Goal: Task Accomplishment & Management: Use online tool/utility

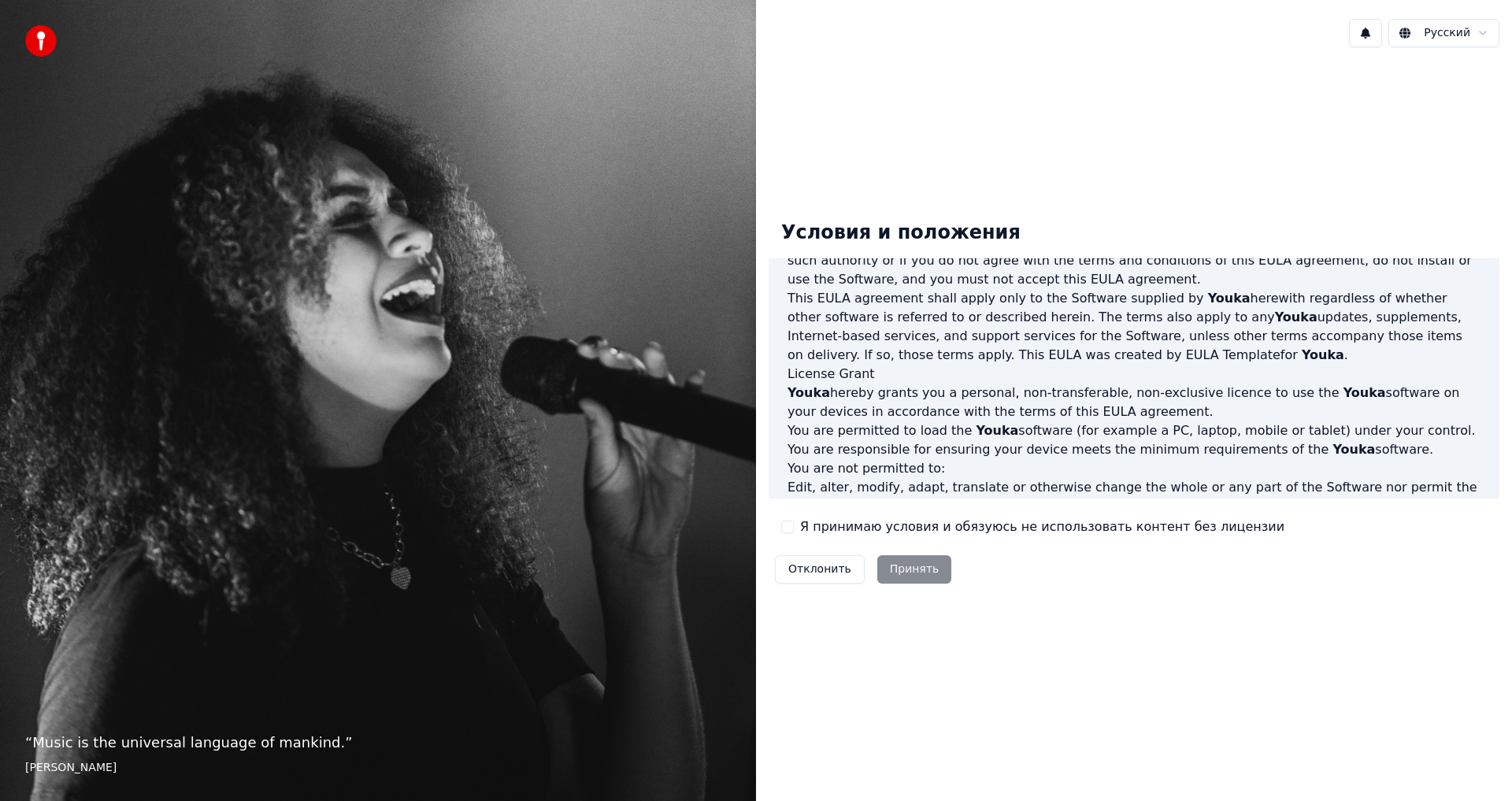
scroll to position [315, 0]
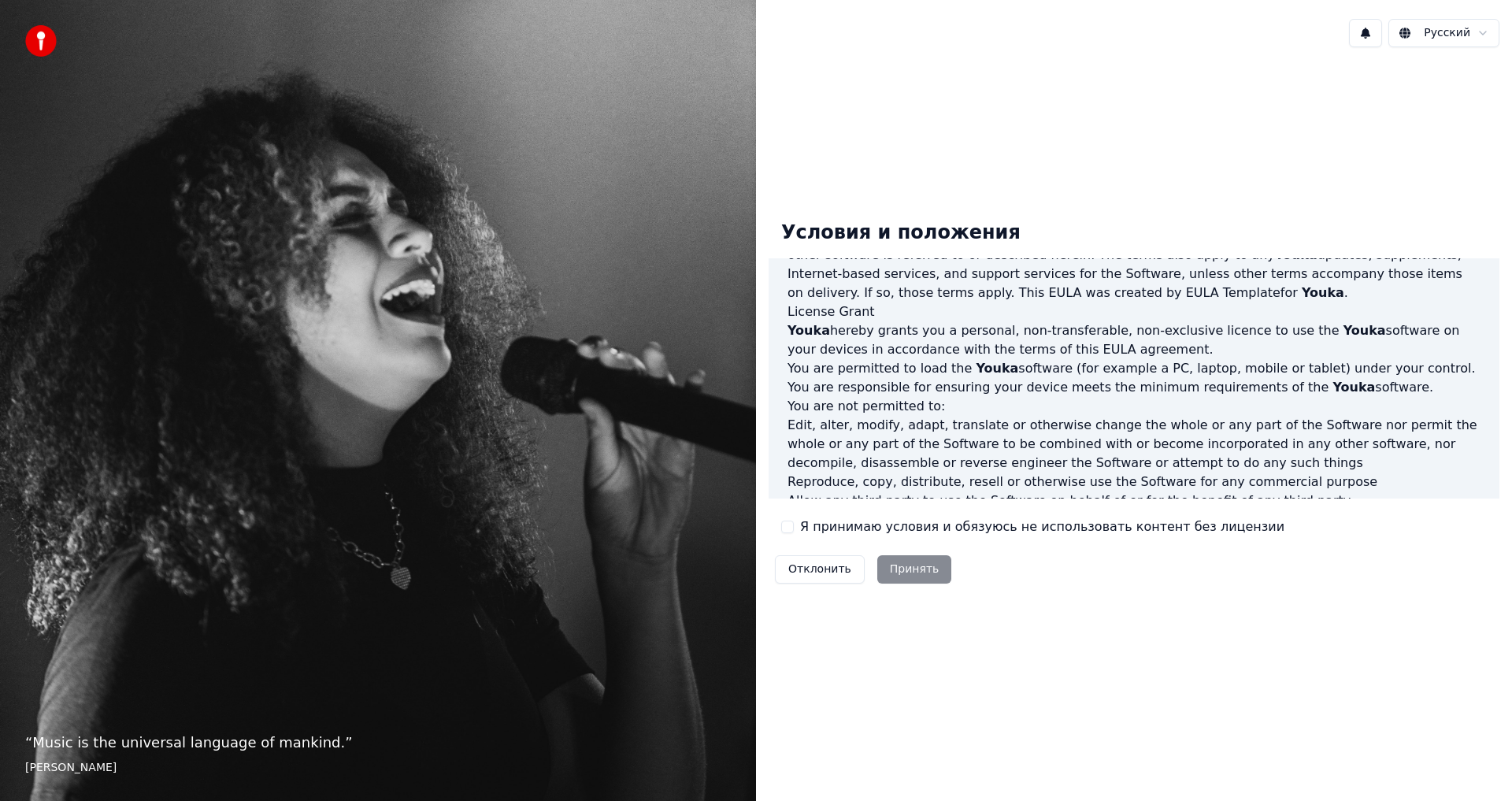
click at [790, 529] on button "Я принимаю условия и обязуюсь не использовать контент без лицензии" at bounding box center [787, 527] width 12 height 12
click at [909, 568] on button "Принять" at bounding box center [914, 569] width 74 height 29
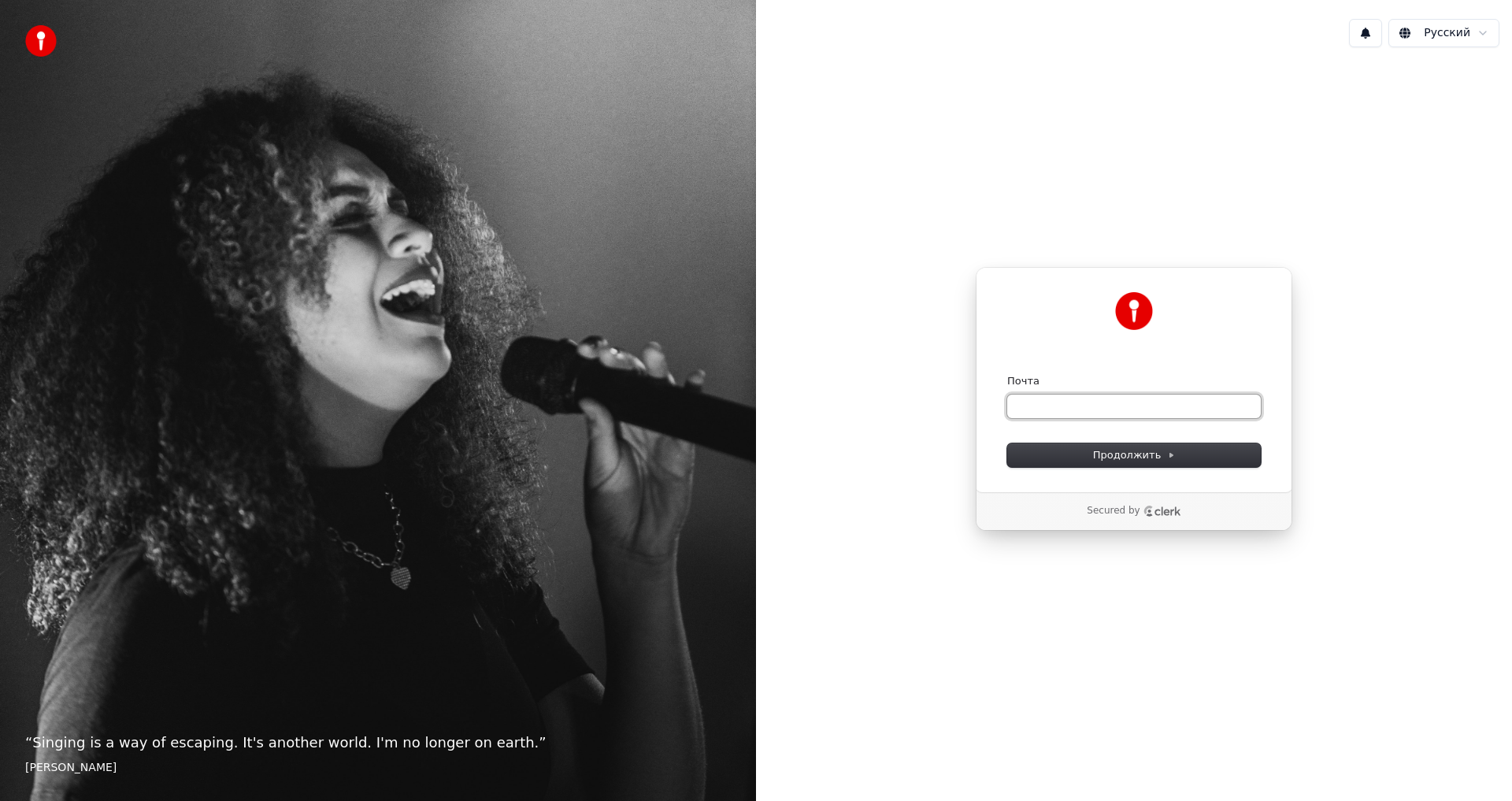
click at [1035, 406] on input "Почта" at bounding box center [1134, 406] width 253 height 24
paste input "**********"
click at [1154, 457] on span "Продолжить" at bounding box center [1134, 455] width 83 height 14
type input "**********"
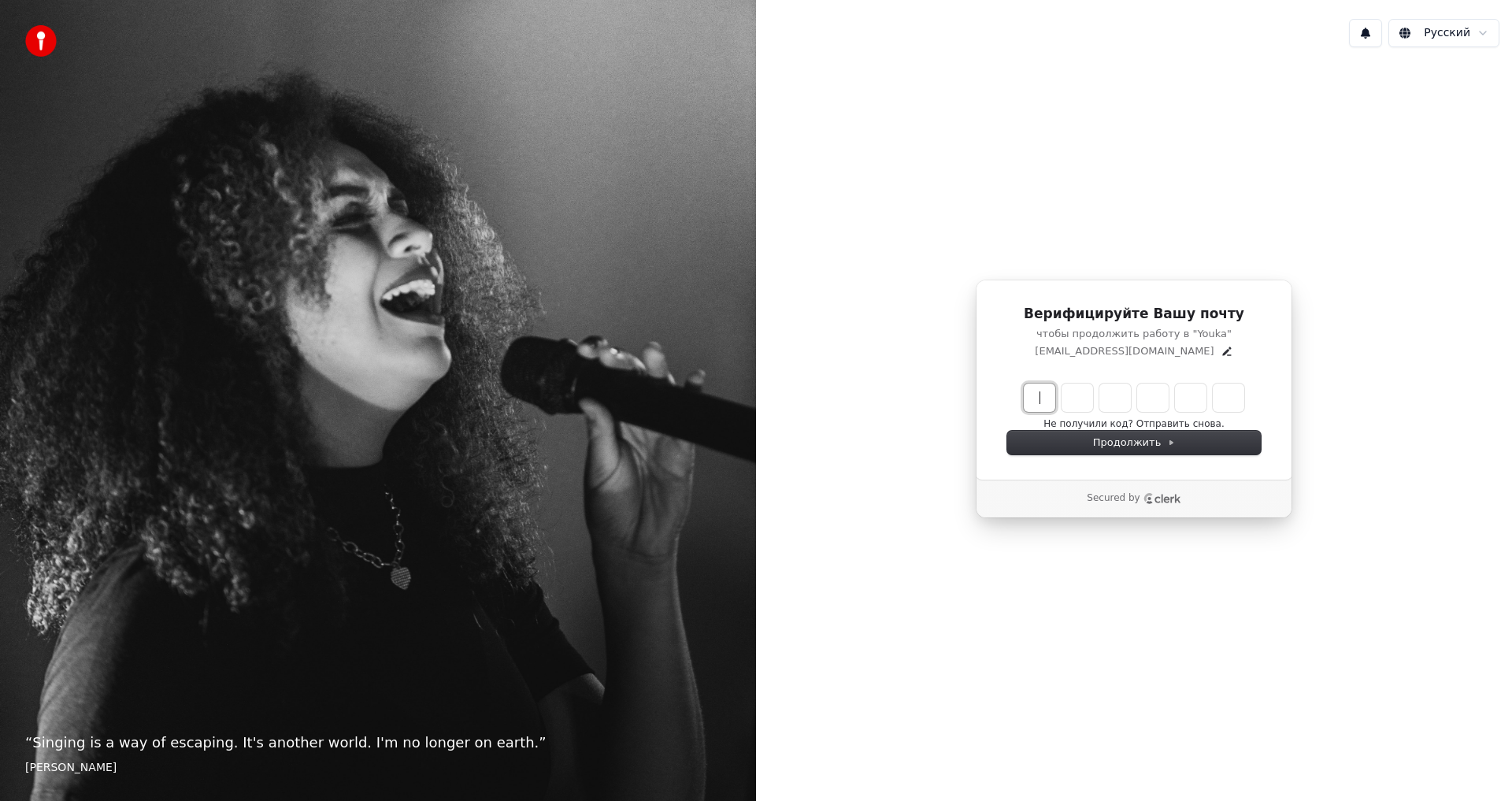
paste input "******"
type input "******"
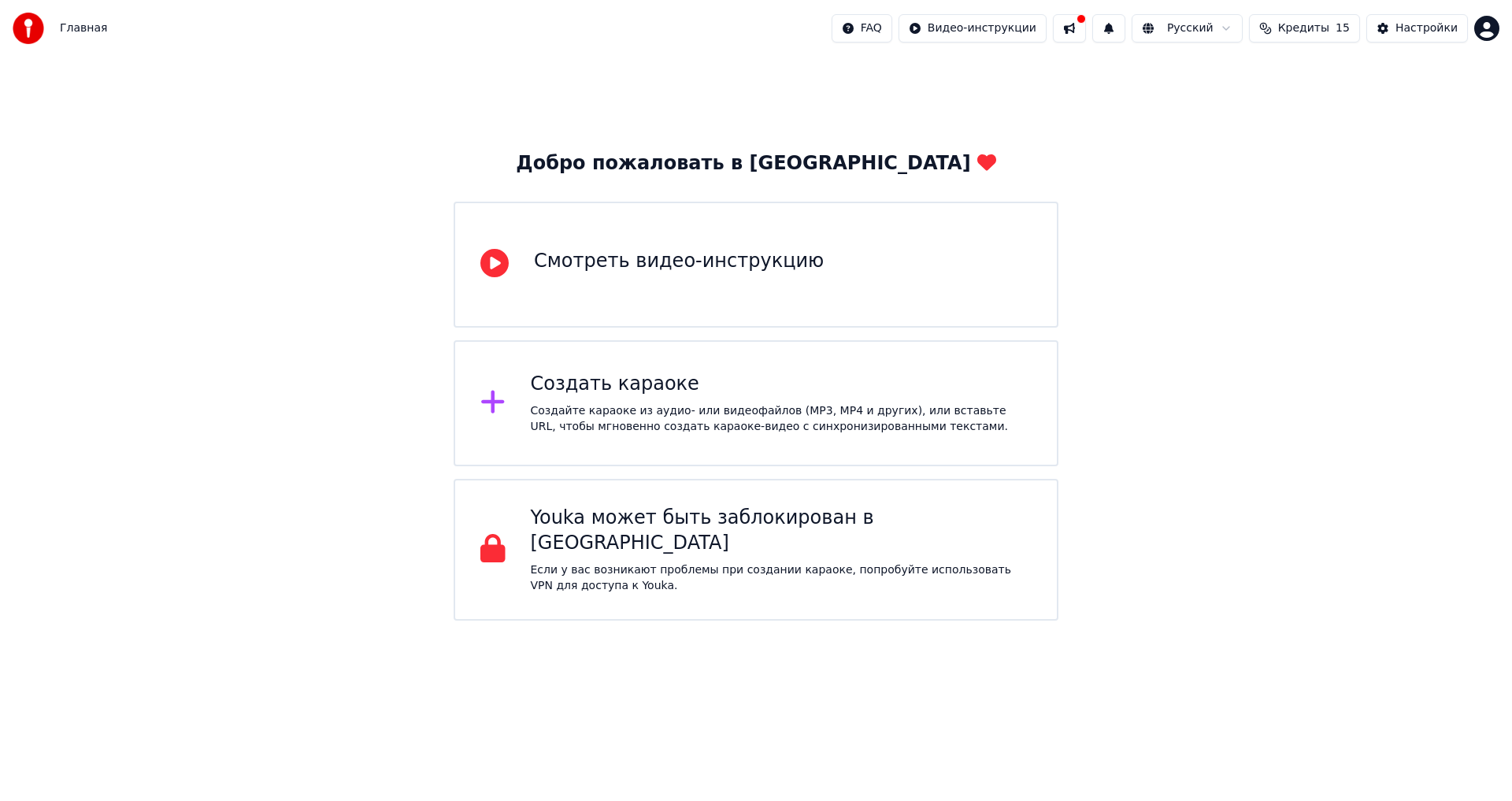
click at [567, 390] on div "Создать караоке" at bounding box center [781, 385] width 501 height 25
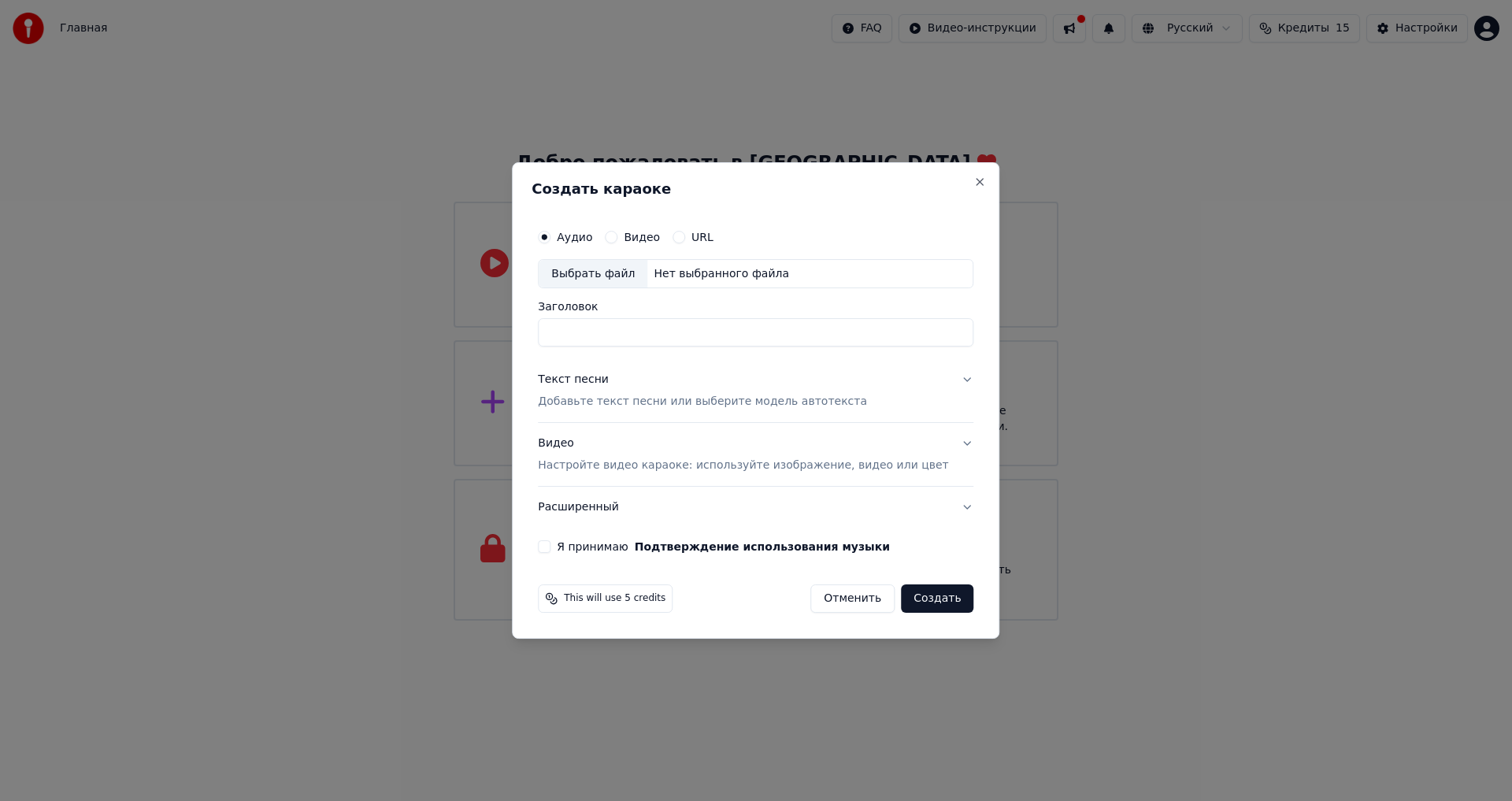
click at [626, 275] on div "Выбрать файл" at bounding box center [593, 274] width 109 height 29
drag, startPoint x: 929, startPoint y: 334, endPoint x: 533, endPoint y: 331, distance: 396.0
click at [533, 331] on body "**********" at bounding box center [756, 310] width 1512 height 621
type input "**********"
click at [668, 401] on p "Добавьте текст песни или выберите модель автотекста" at bounding box center [702, 402] width 330 height 16
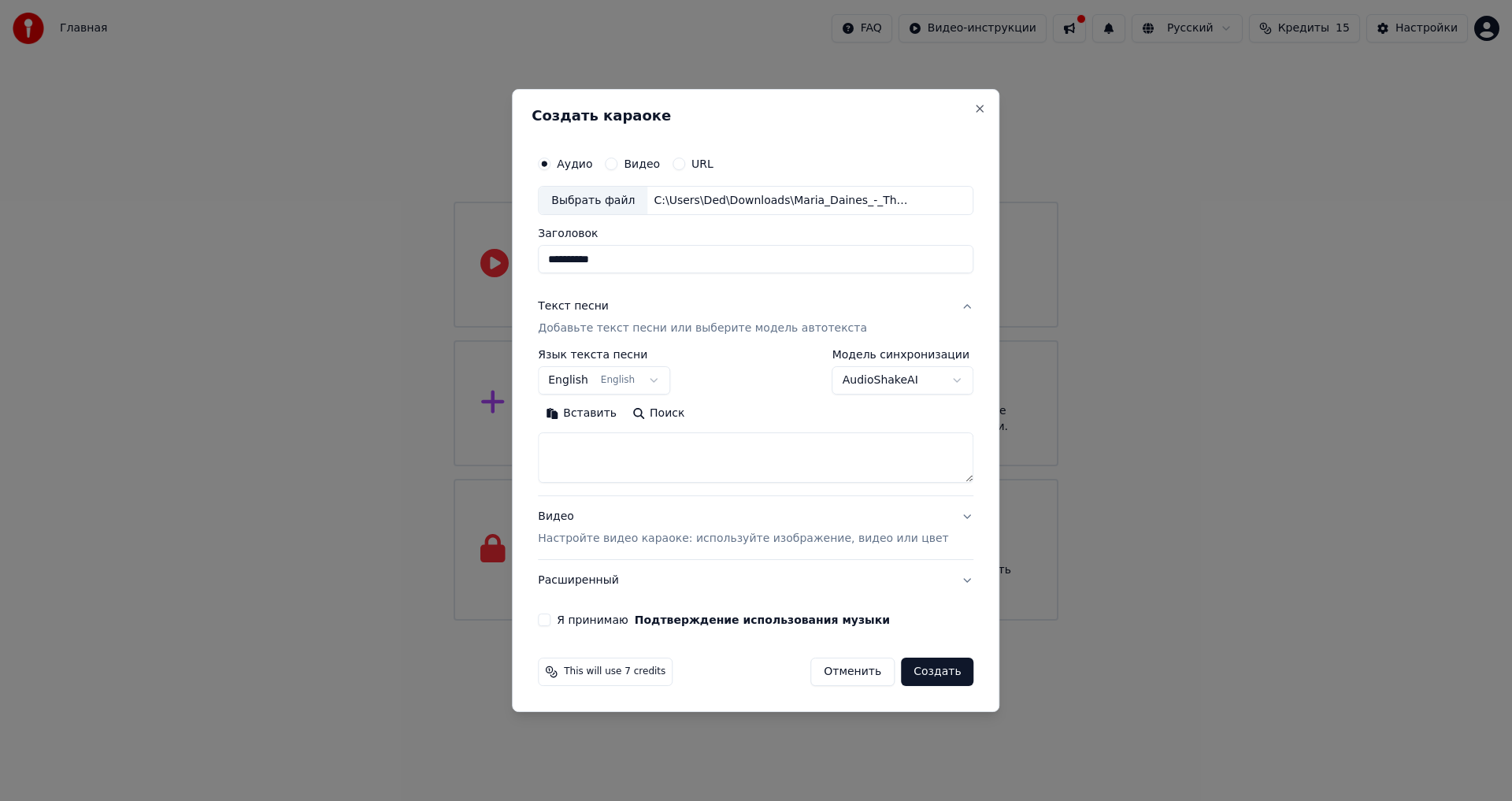
click at [670, 380] on button "English English" at bounding box center [604, 381] width 132 height 29
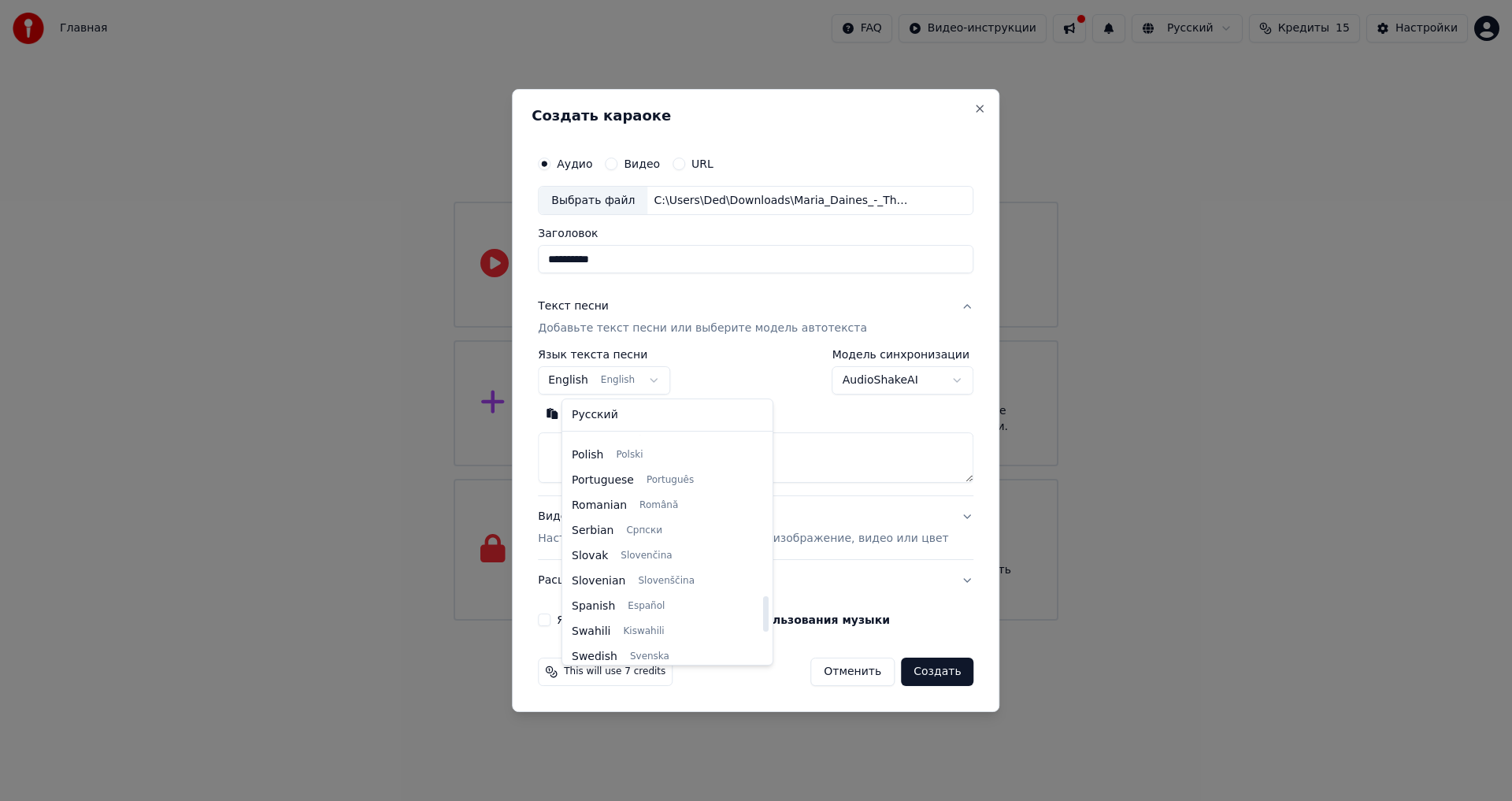
scroll to position [992, 0]
select select "**"
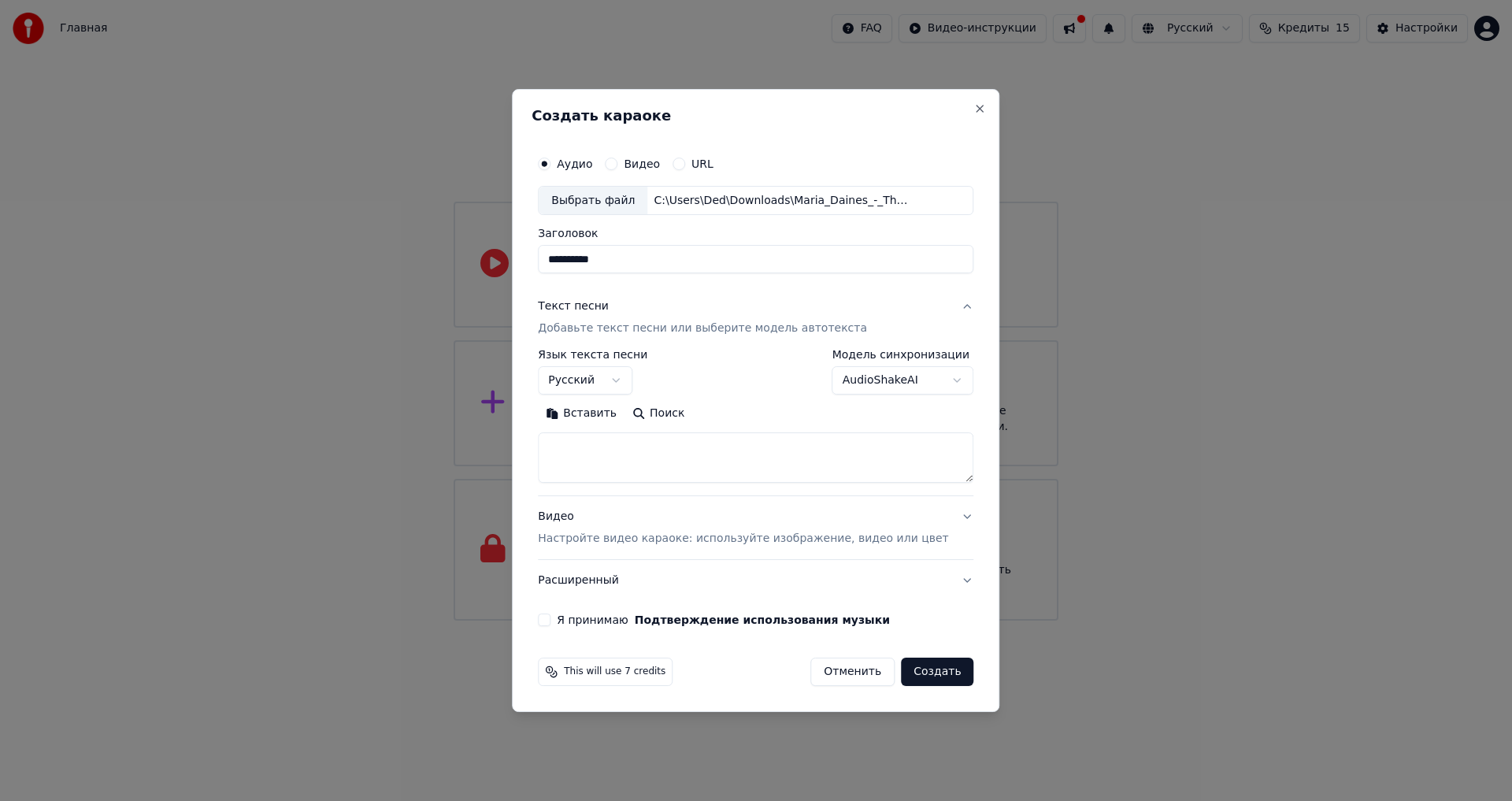
click at [579, 443] on textarea at bounding box center [756, 459] width 436 height 51
paste textarea "**********"
type textarea "**********"
click at [944, 578] on button "Расширенный" at bounding box center [756, 581] width 436 height 41
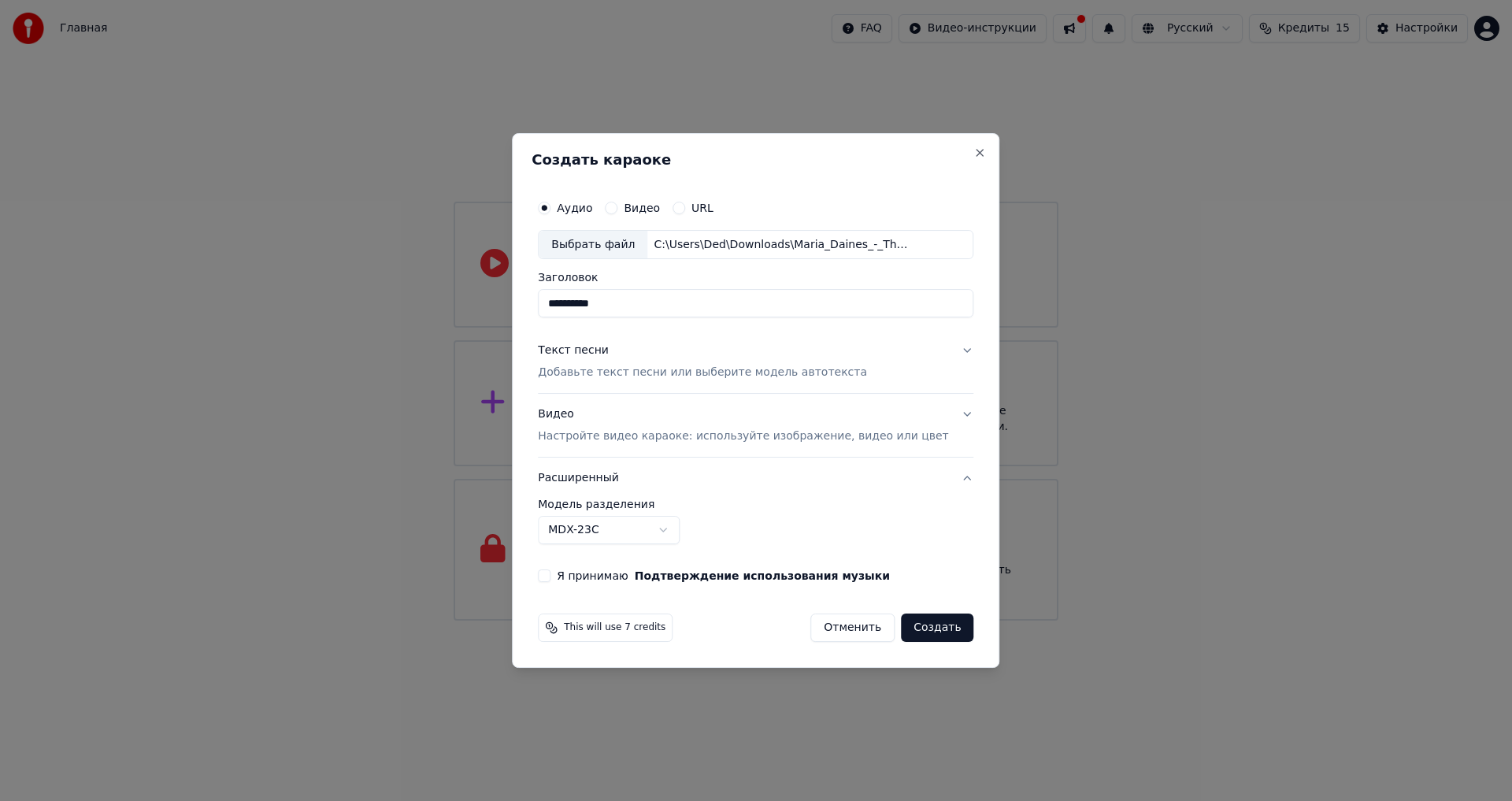
click at [943, 479] on button "Расширенный" at bounding box center [756, 479] width 436 height 41
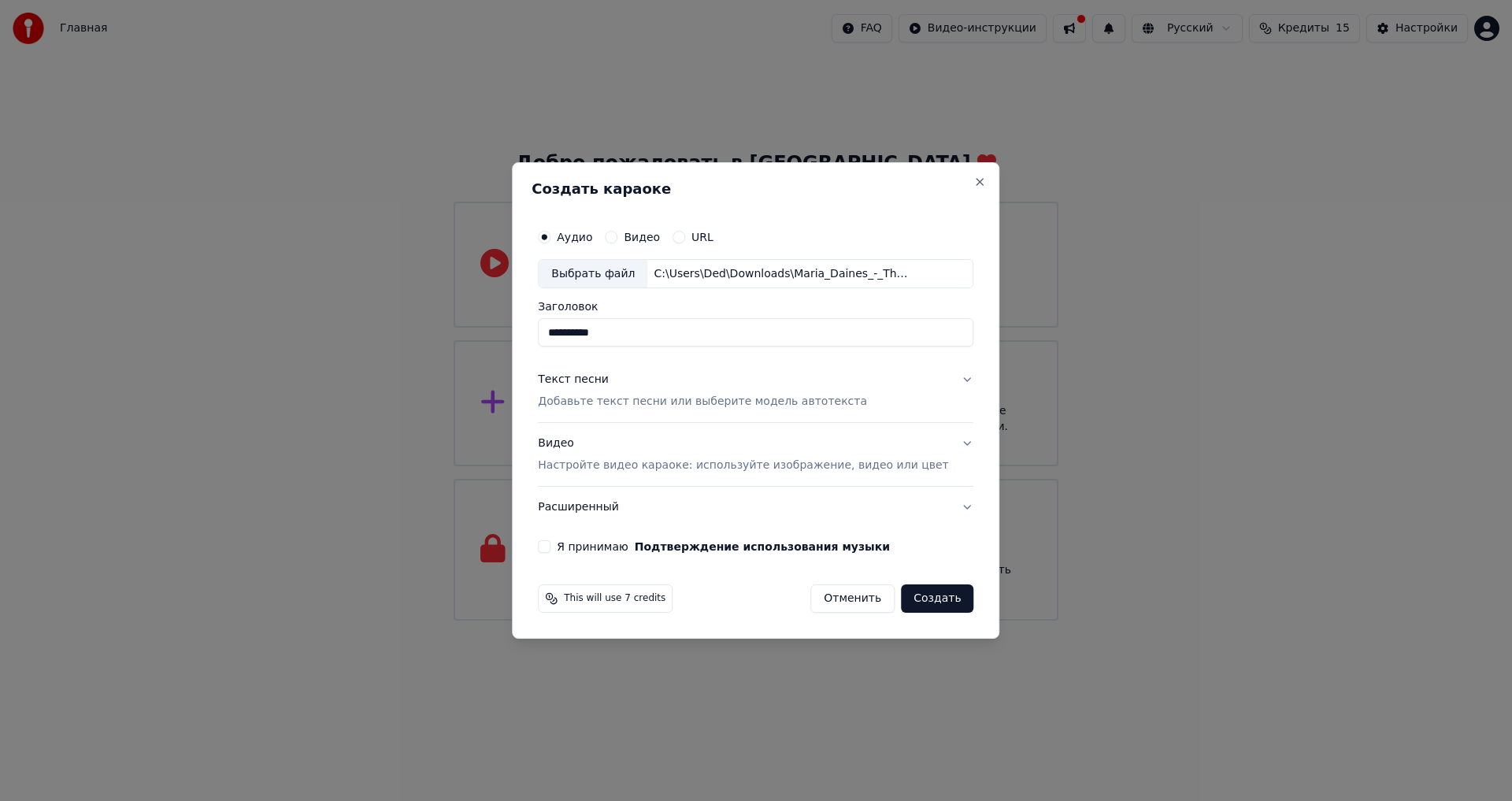
click at [943, 479] on button "Видео Настройте видео караоке: используйте изображение, видео или цвет" at bounding box center [756, 455] width 436 height 63
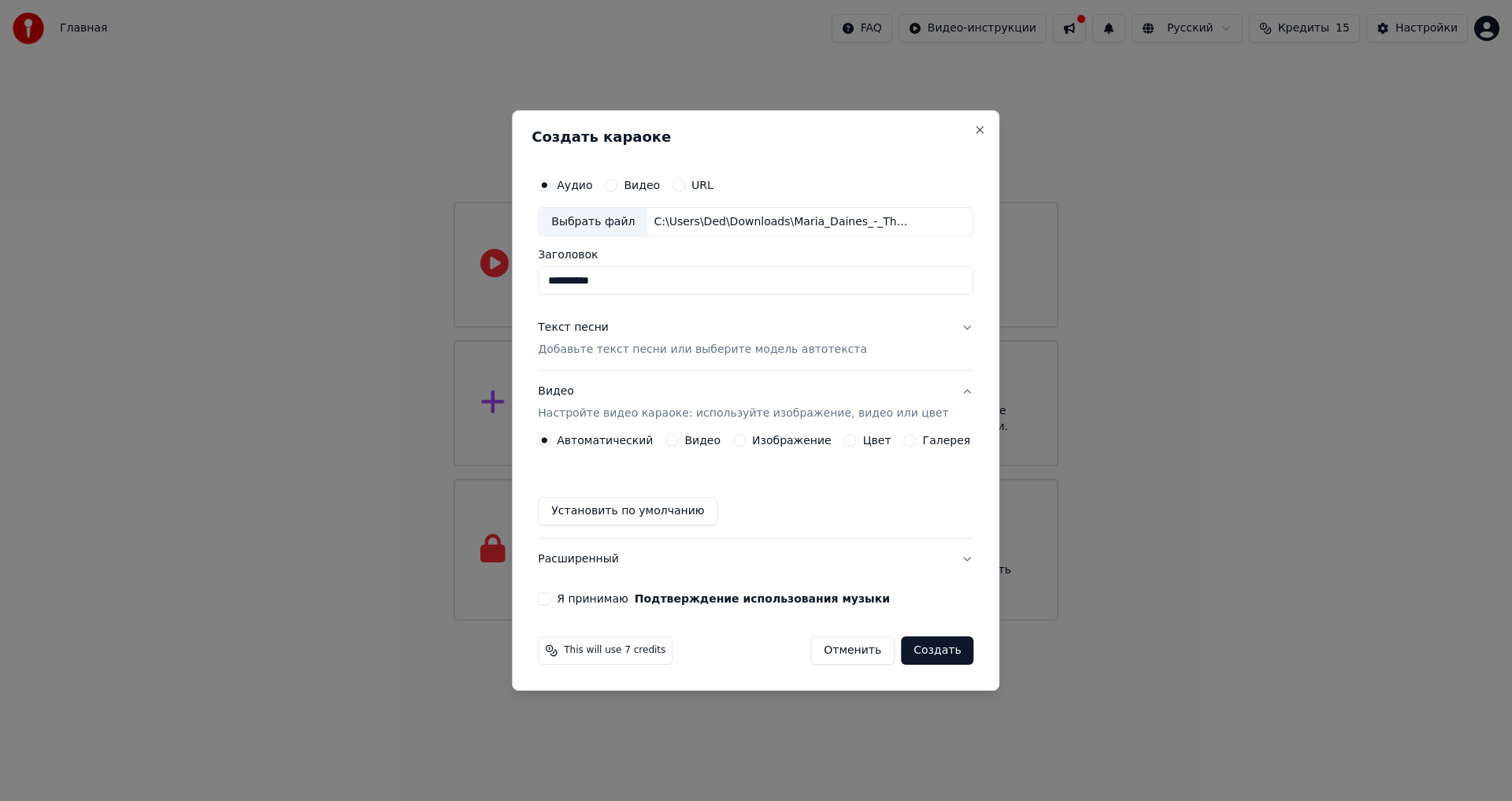
click at [945, 327] on button "Текст песни Добавьте текст песни или выберите модель автотекста" at bounding box center [756, 340] width 436 height 63
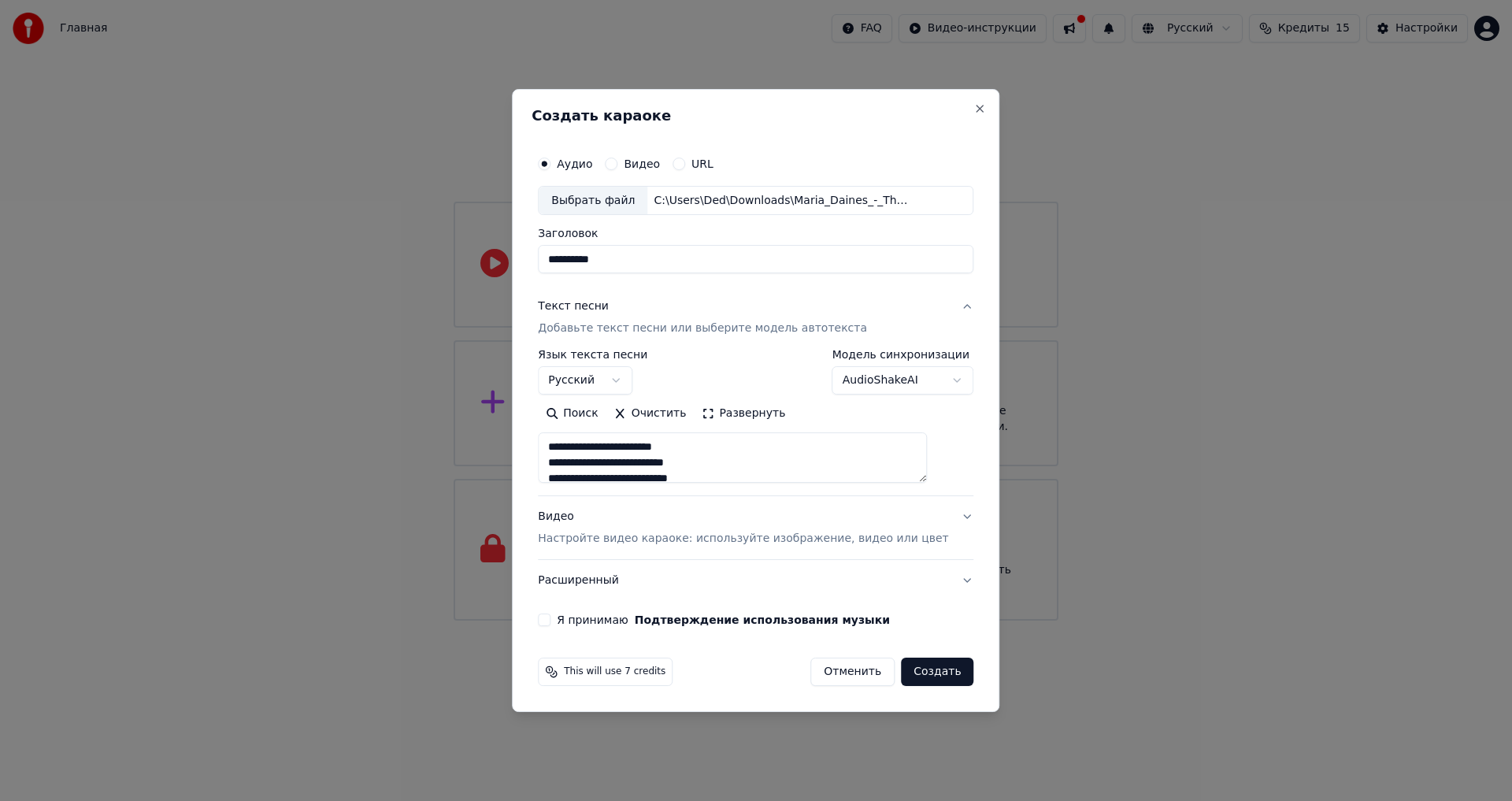
click at [925, 673] on button "Создать" at bounding box center [937, 672] width 73 height 29
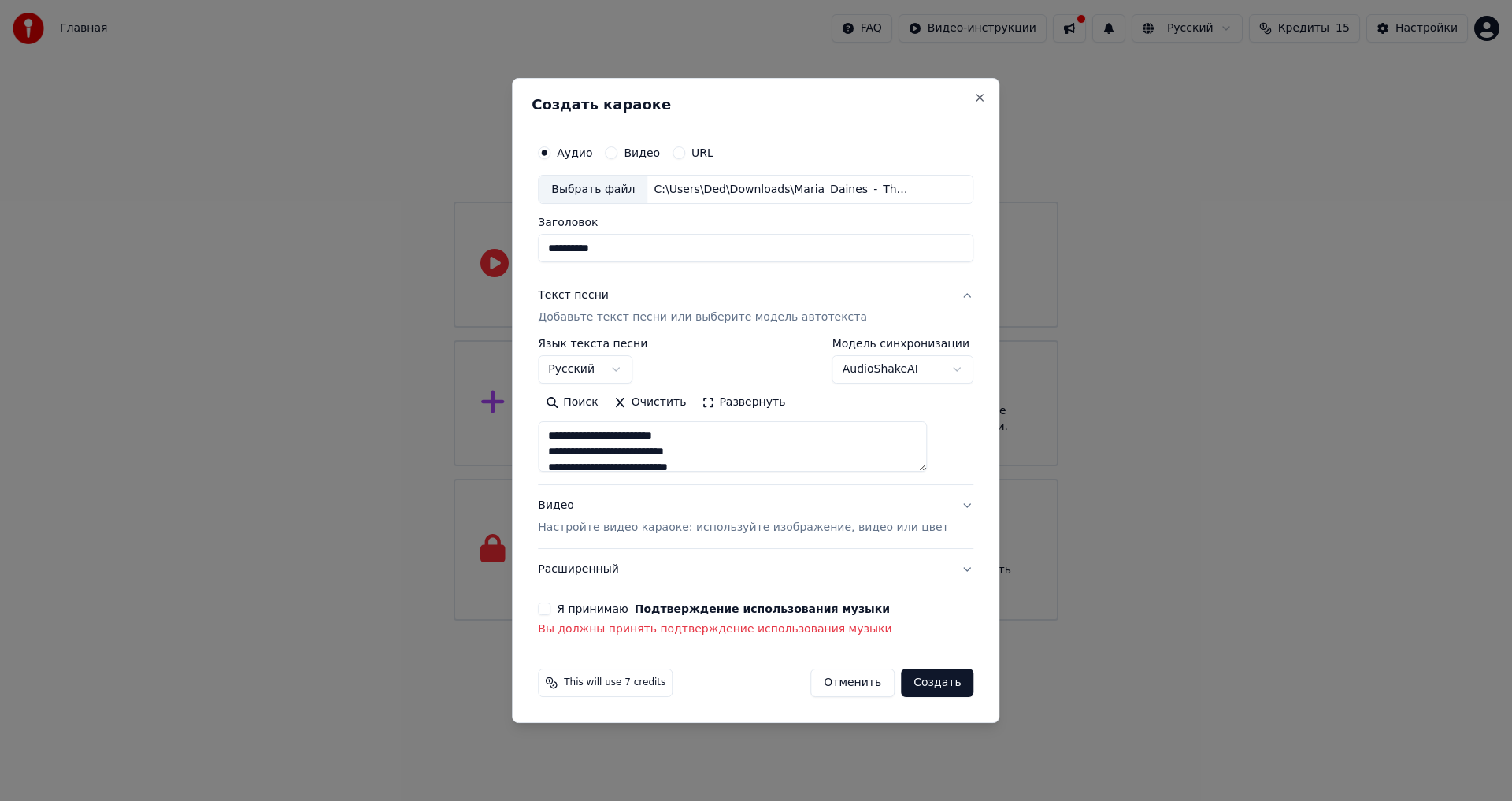
click at [617, 607] on label "Я принимаю Подтверждение использования музыки" at bounding box center [723, 609] width 333 height 11
click at [550, 607] on button "Я принимаю Подтверждение использования музыки" at bounding box center [544, 609] width 12 height 12
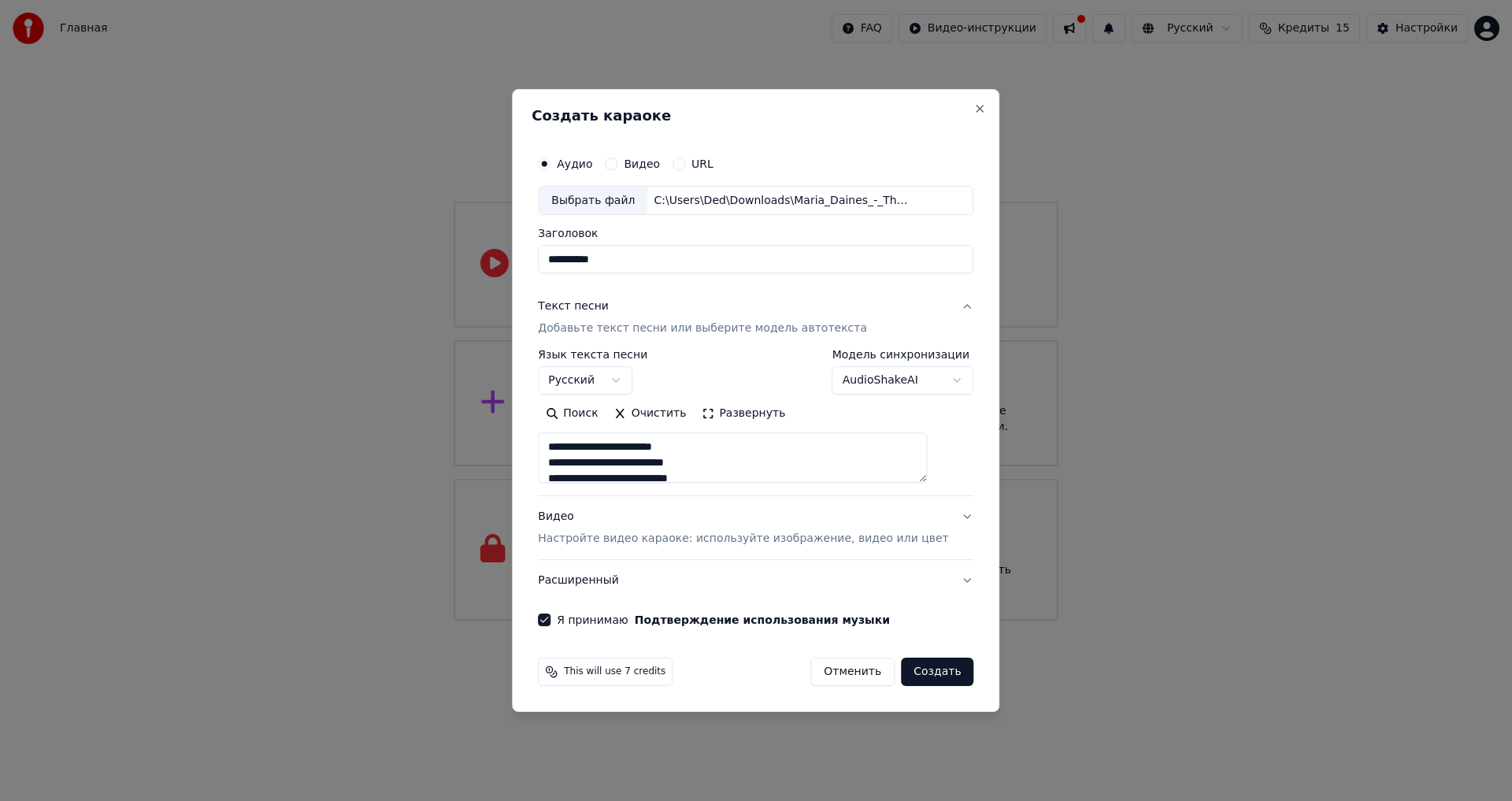
click at [922, 675] on button "Создать" at bounding box center [937, 672] width 73 height 29
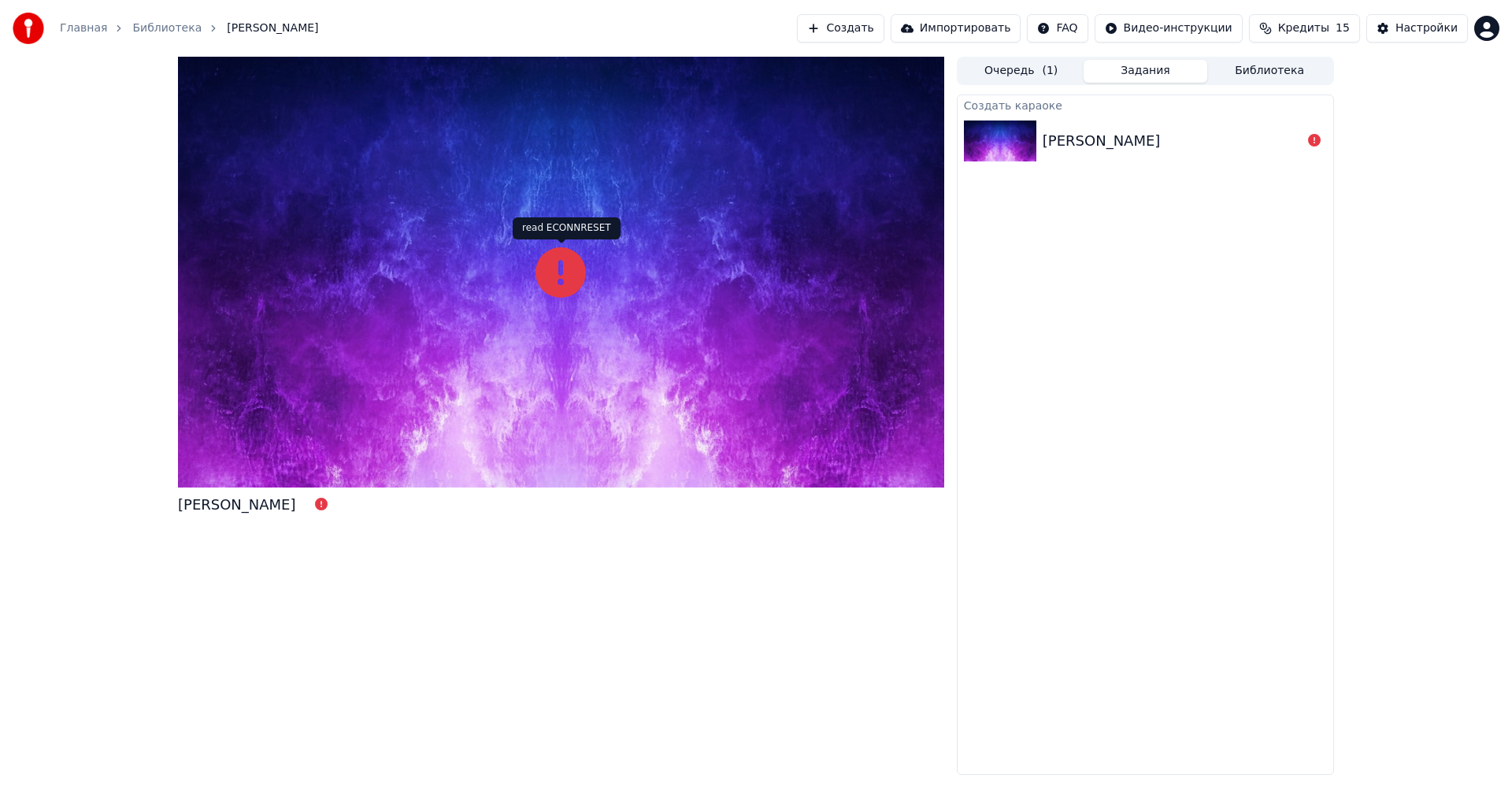
click at [559, 268] on icon at bounding box center [561, 272] width 51 height 51
click at [560, 276] on icon at bounding box center [561, 272] width 51 height 51
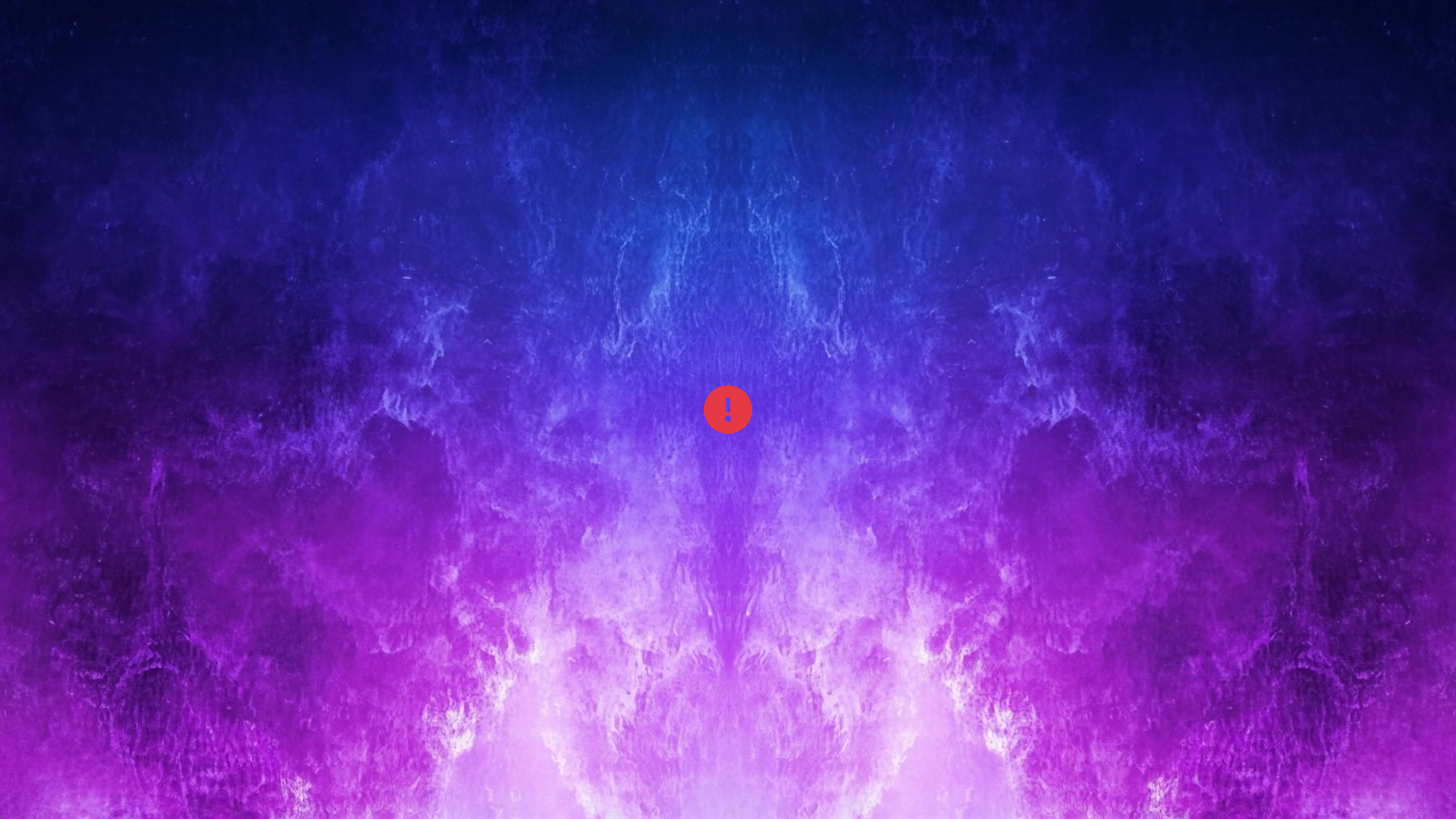
click at [726, 407] on icon at bounding box center [728, 410] width 49 height 49
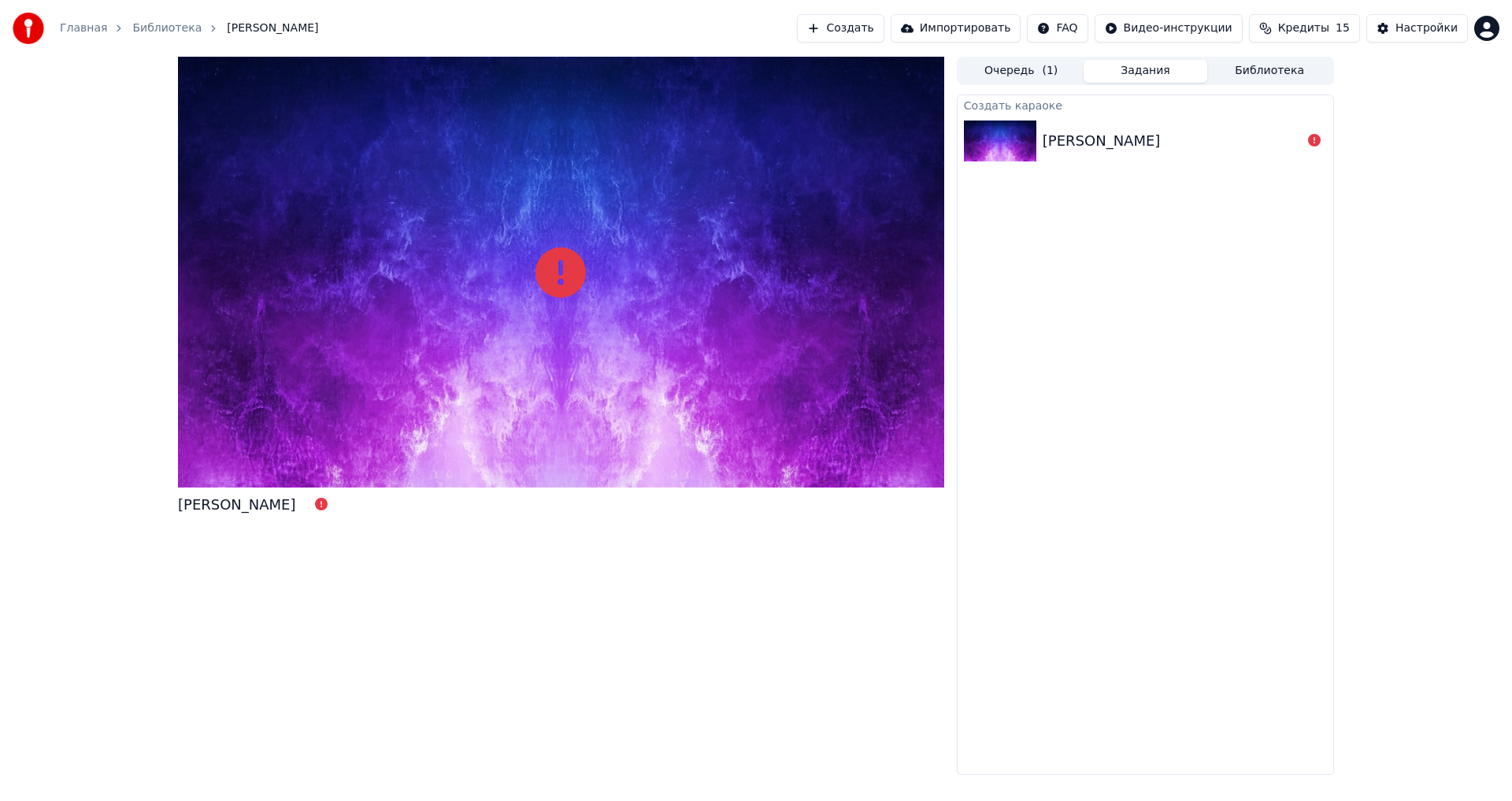
click at [1110, 140] on div "[PERSON_NAME]" at bounding box center [1101, 141] width 118 height 22
click at [166, 28] on link "Библиотека" at bounding box center [167, 28] width 70 height 16
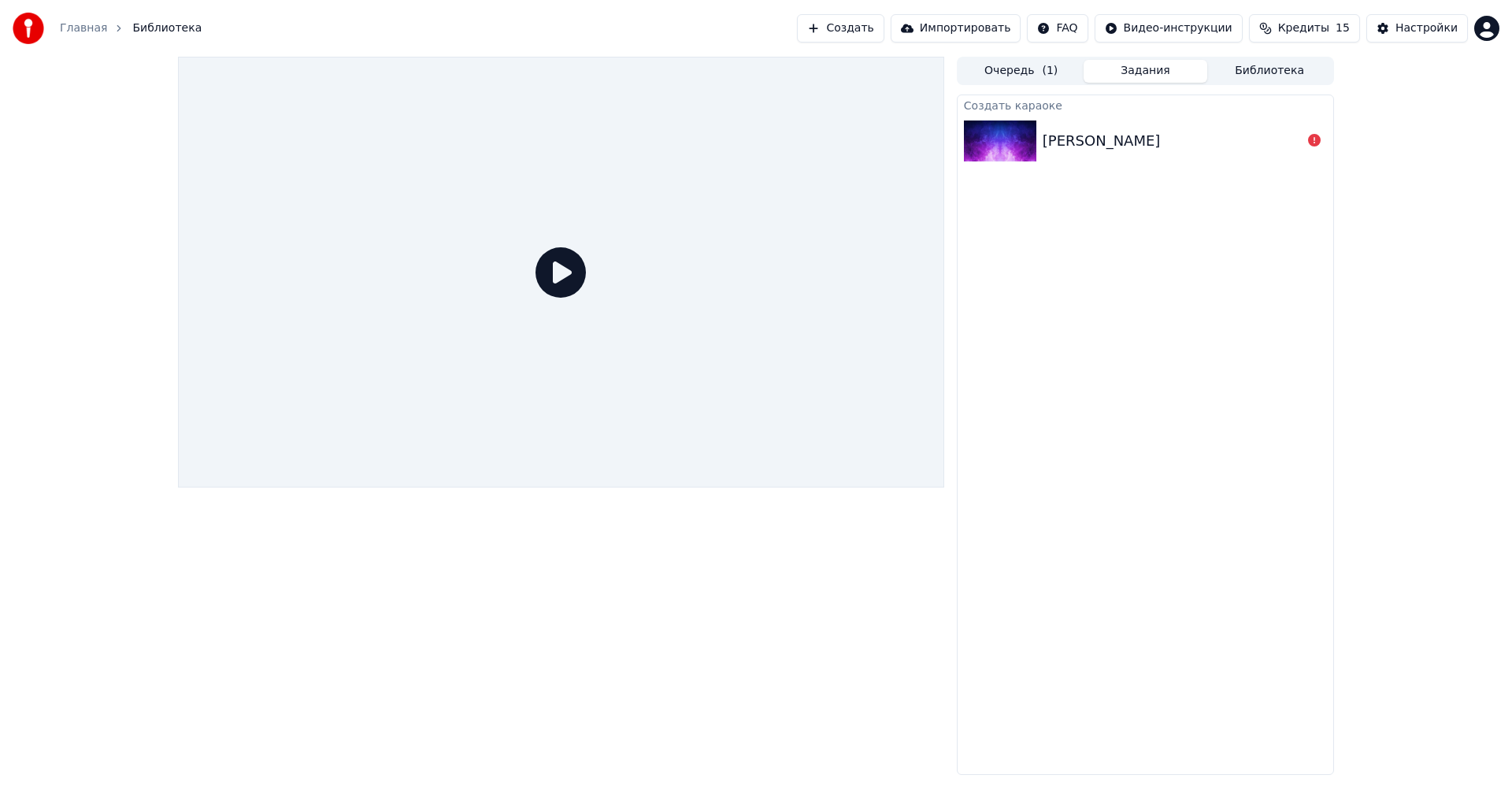
click at [84, 30] on link "Главная" at bounding box center [83, 28] width 47 height 16
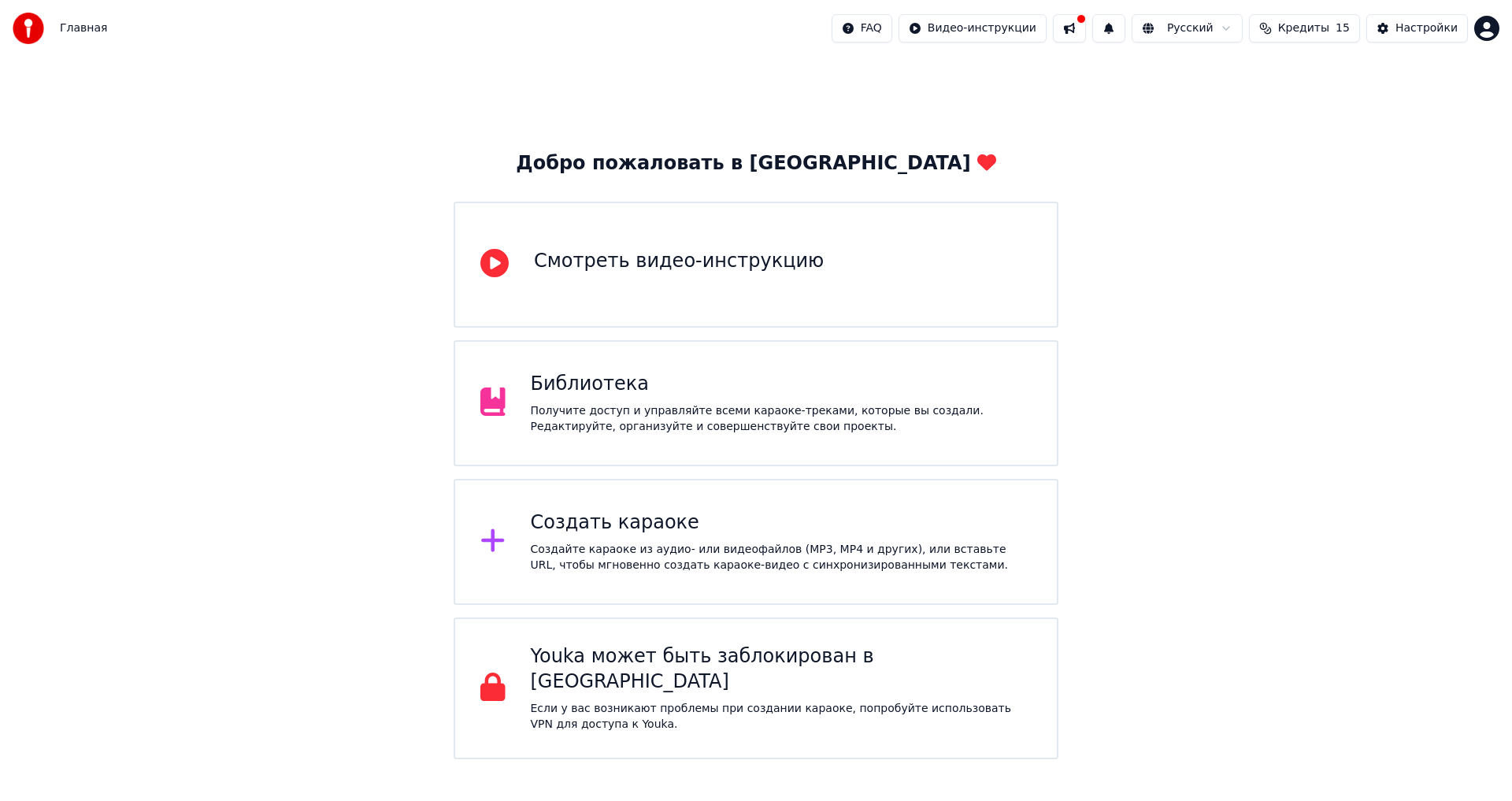
click at [579, 523] on div "Создать караоке" at bounding box center [781, 523] width 501 height 25
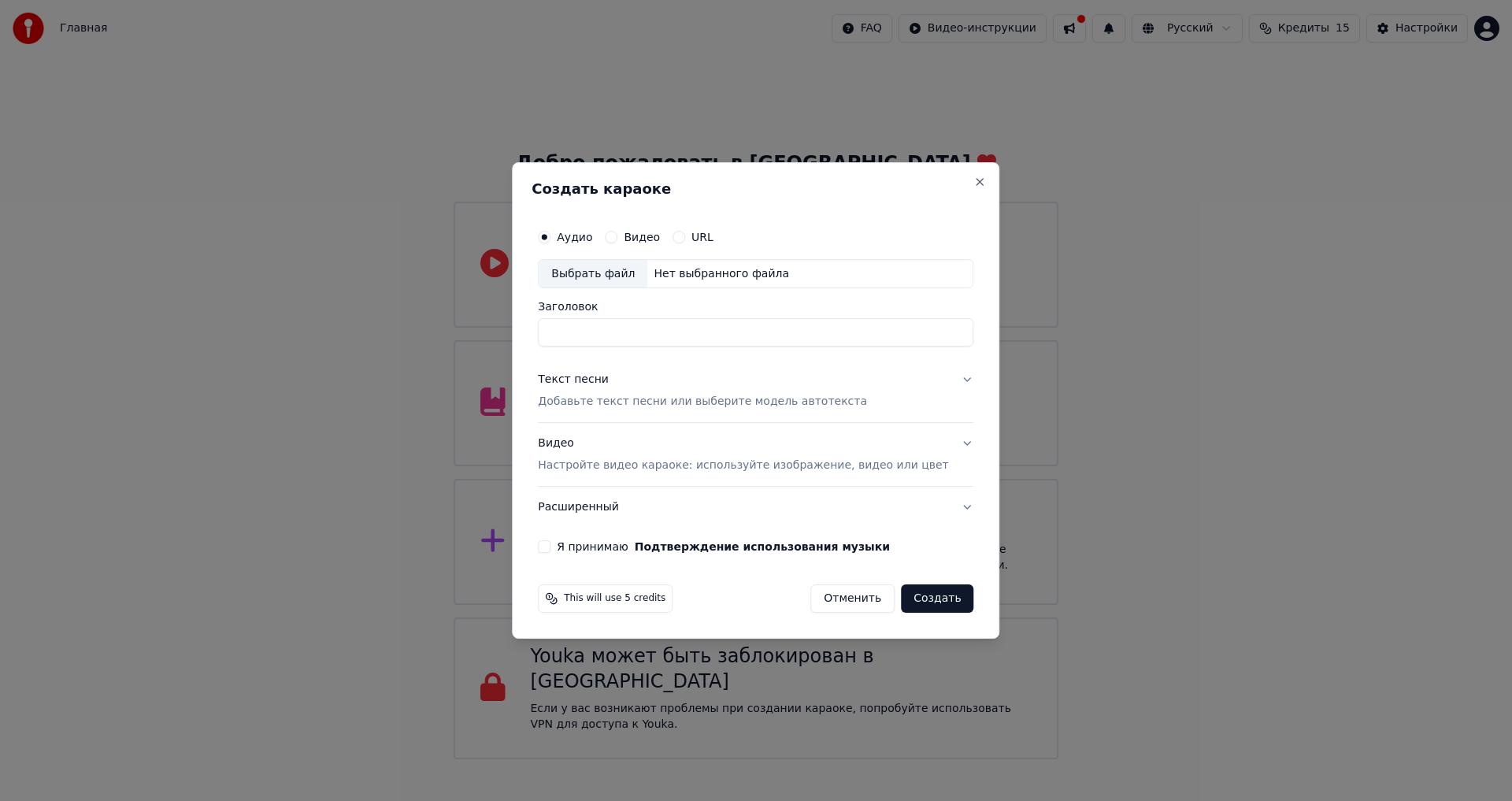
click at [629, 269] on div "Выбрать файл" at bounding box center [593, 274] width 109 height 29
type input "**********"
click at [944, 378] on button "Текст песни Добавьте текст песни или выберите модель автотекста" at bounding box center [756, 391] width 436 height 63
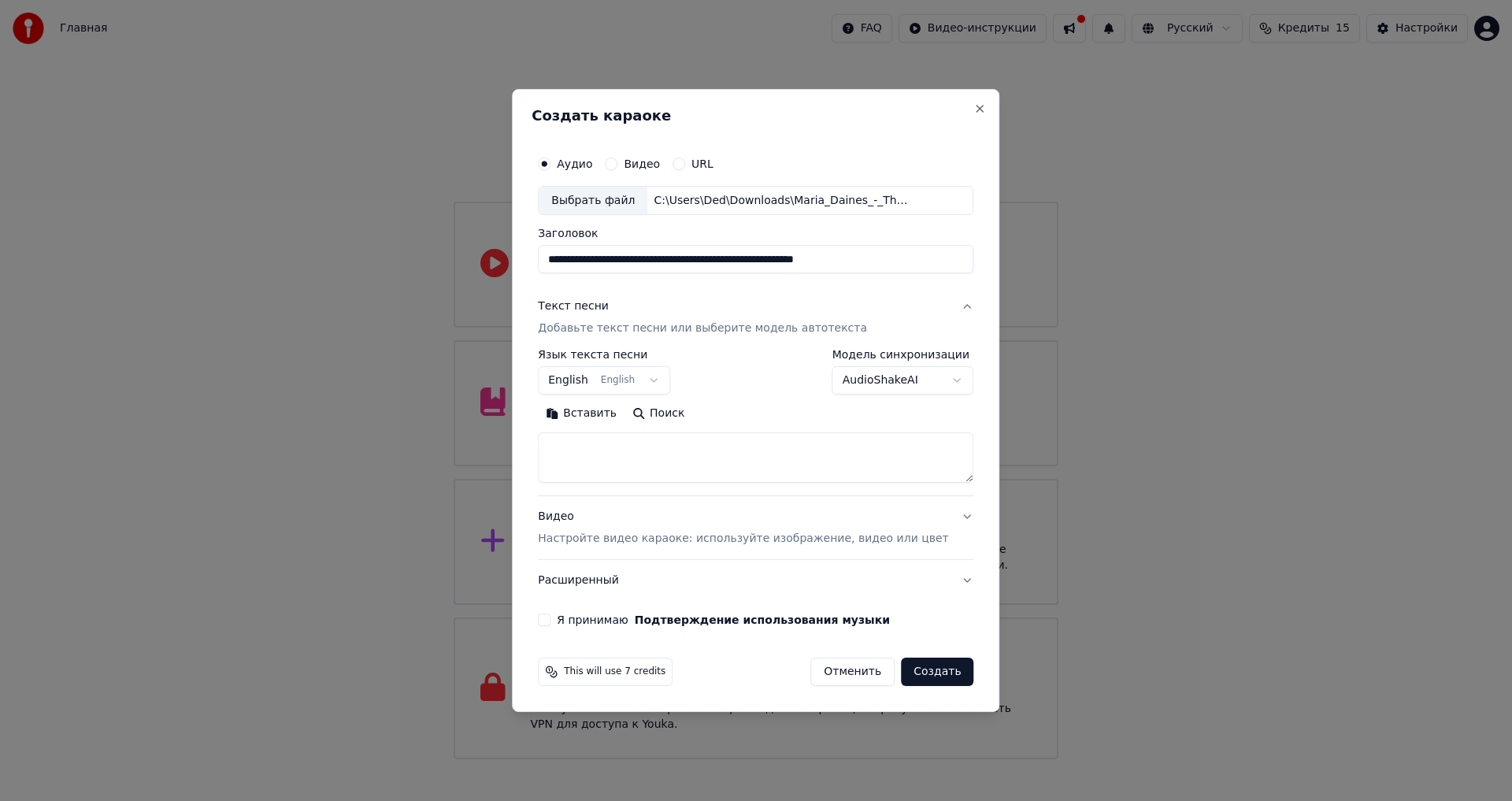
click at [933, 379] on body "Главная FAQ Видео-инструкции Русский Кредиты 15 Настройки Добро пожаловать в Yo…" at bounding box center [756, 380] width 1512 height 759
click at [935, 379] on body "Главная FAQ Видео-инструкции Русский Кредиты 15 Настройки Добро пожаловать в Yo…" at bounding box center [756, 380] width 1512 height 759
click at [550, 619] on button "Я принимаю Подтверждение использования музыки" at bounding box center [544, 619] width 12 height 12
click at [929, 672] on button "Создать" at bounding box center [937, 672] width 73 height 29
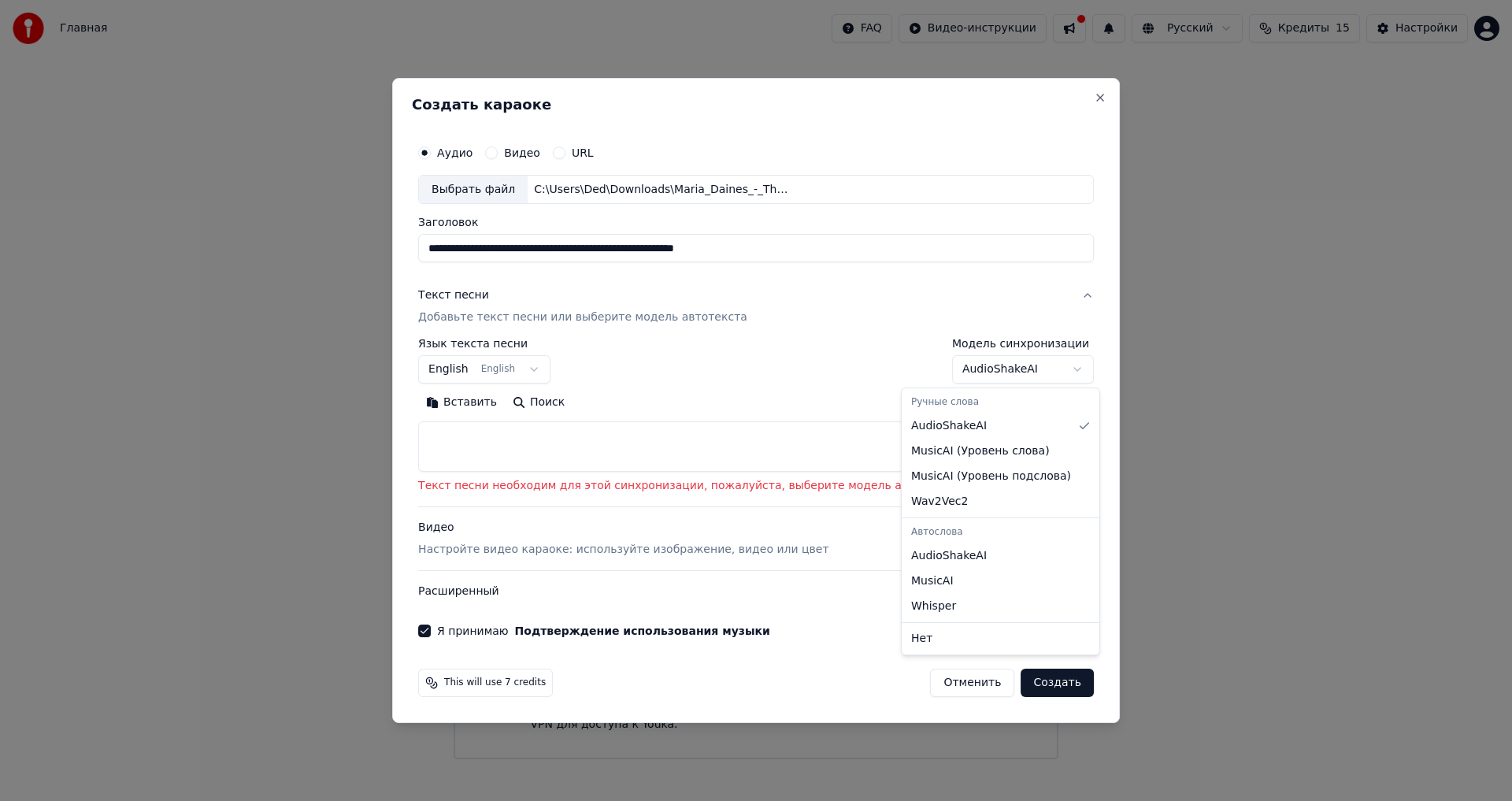
click at [1030, 366] on body "Главная FAQ Видео-инструкции Русский Кредиты 15 Настройки Добро пожаловать в Yo…" at bounding box center [756, 380] width 1512 height 759
select select "**********"
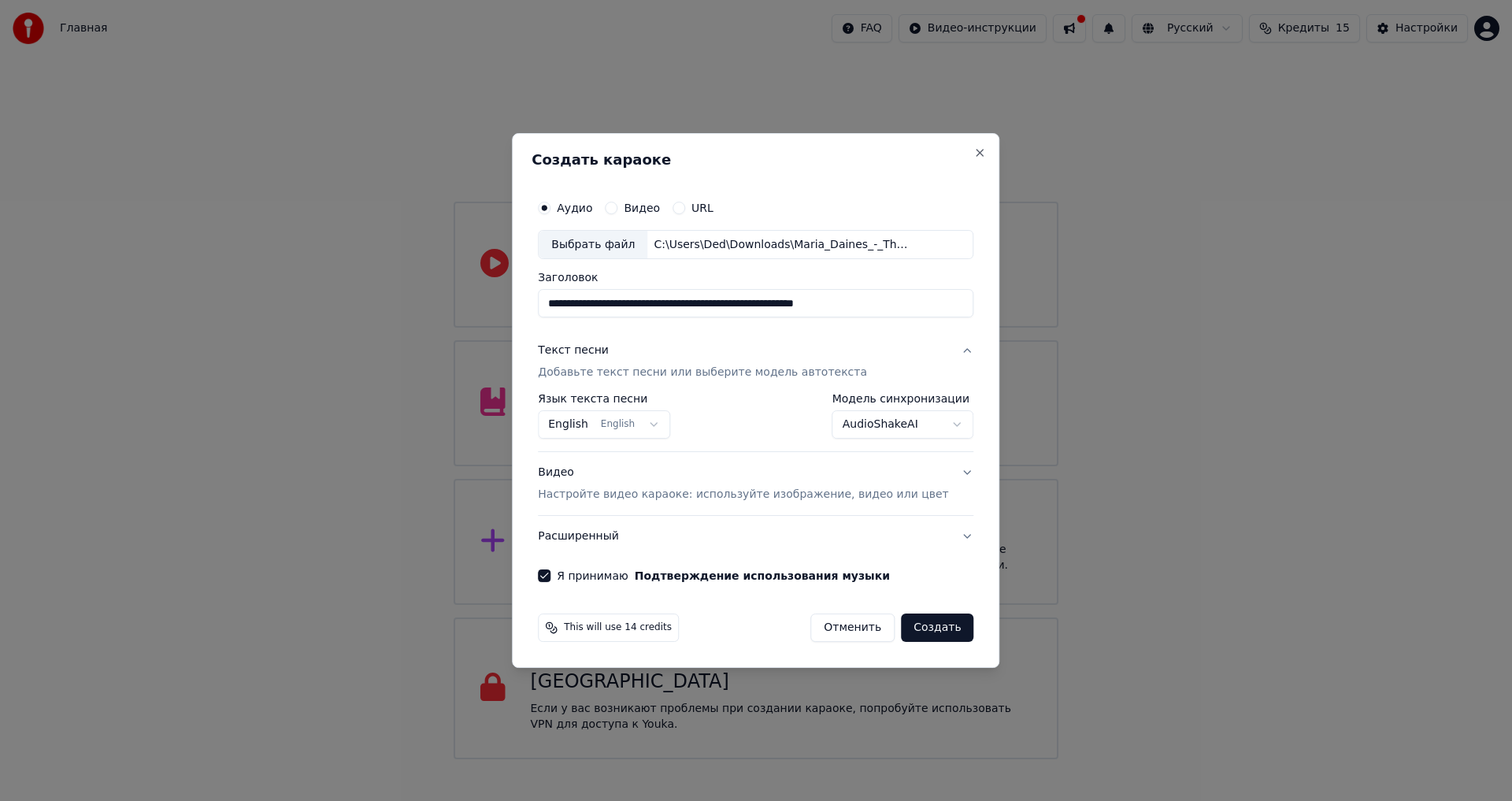
click at [935, 625] on button "Создать" at bounding box center [937, 628] width 73 height 29
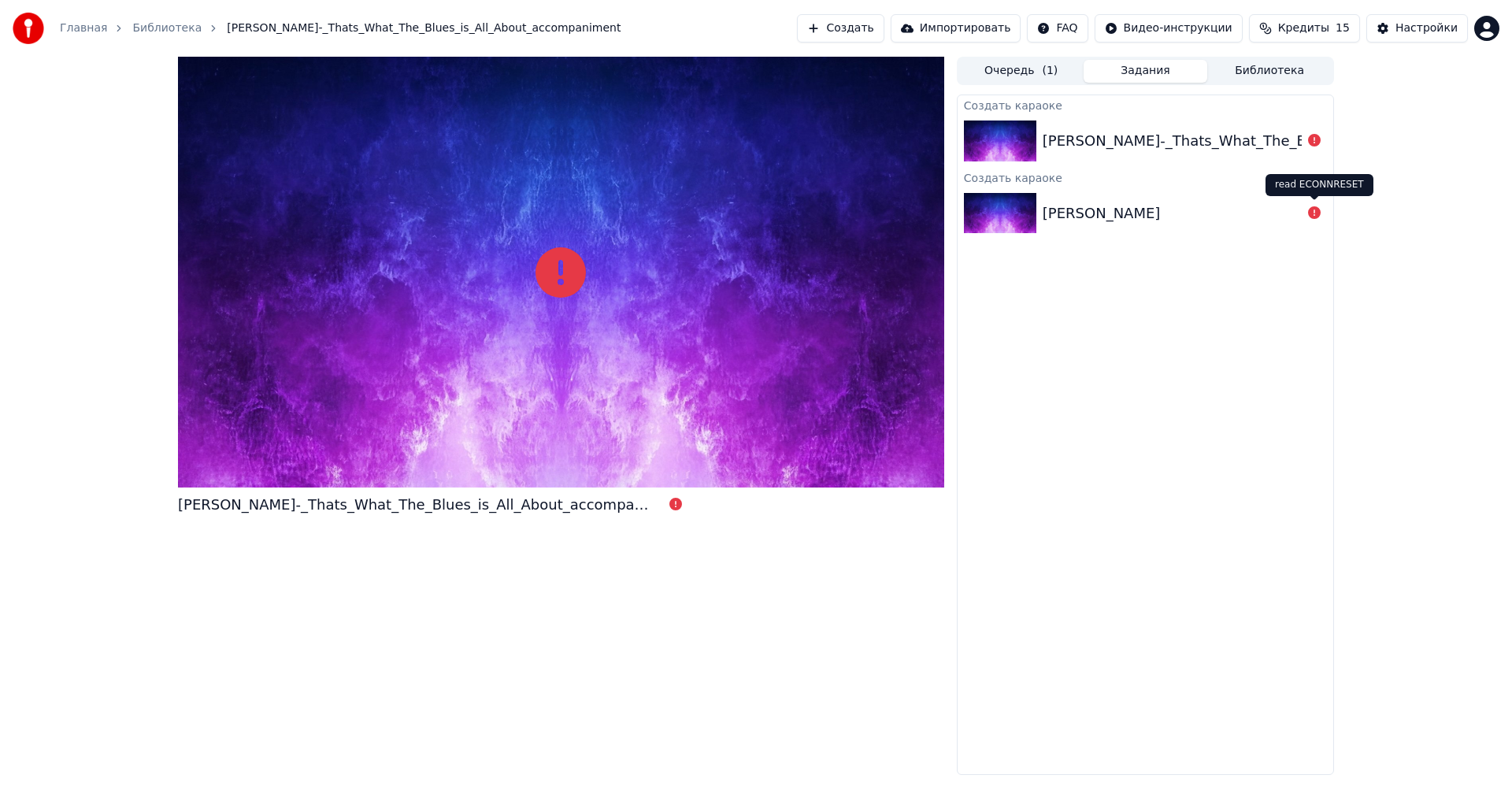
click at [1312, 213] on icon at bounding box center [1314, 212] width 12 height 12
click at [1303, 139] on div at bounding box center [1314, 141] width 25 height 19
click at [87, 25] on link "Главная" at bounding box center [83, 28] width 47 height 16
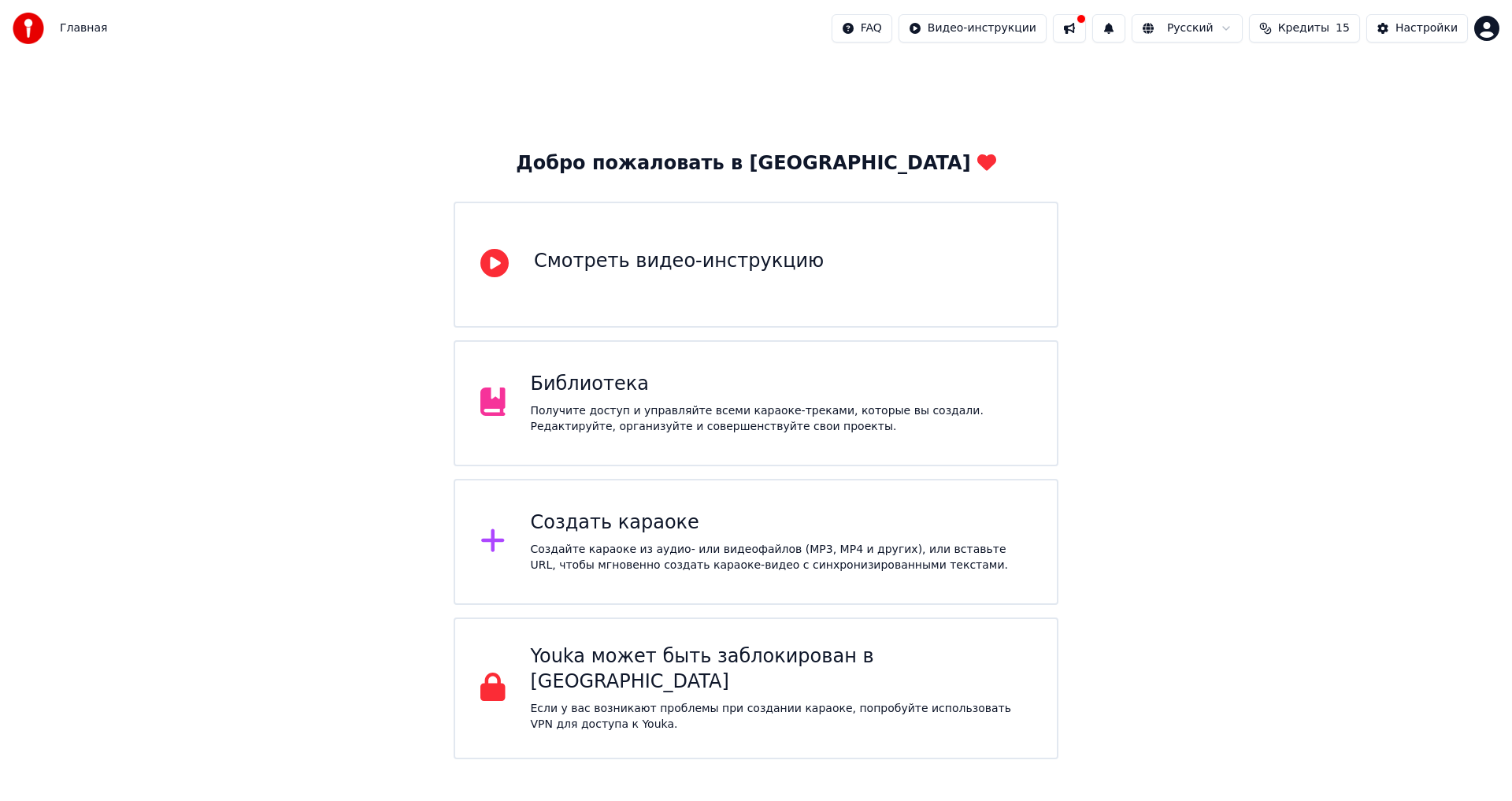
click at [1086, 29] on button at bounding box center [1070, 28] width 33 height 29
click at [1287, 481] on div "Добро пожаловать в Youka Смотреть видео-инструкцию Библиотека Получите доступ и…" at bounding box center [756, 407] width 1512 height 703
click at [1420, 30] on div "Настройки" at bounding box center [1427, 28] width 62 height 16
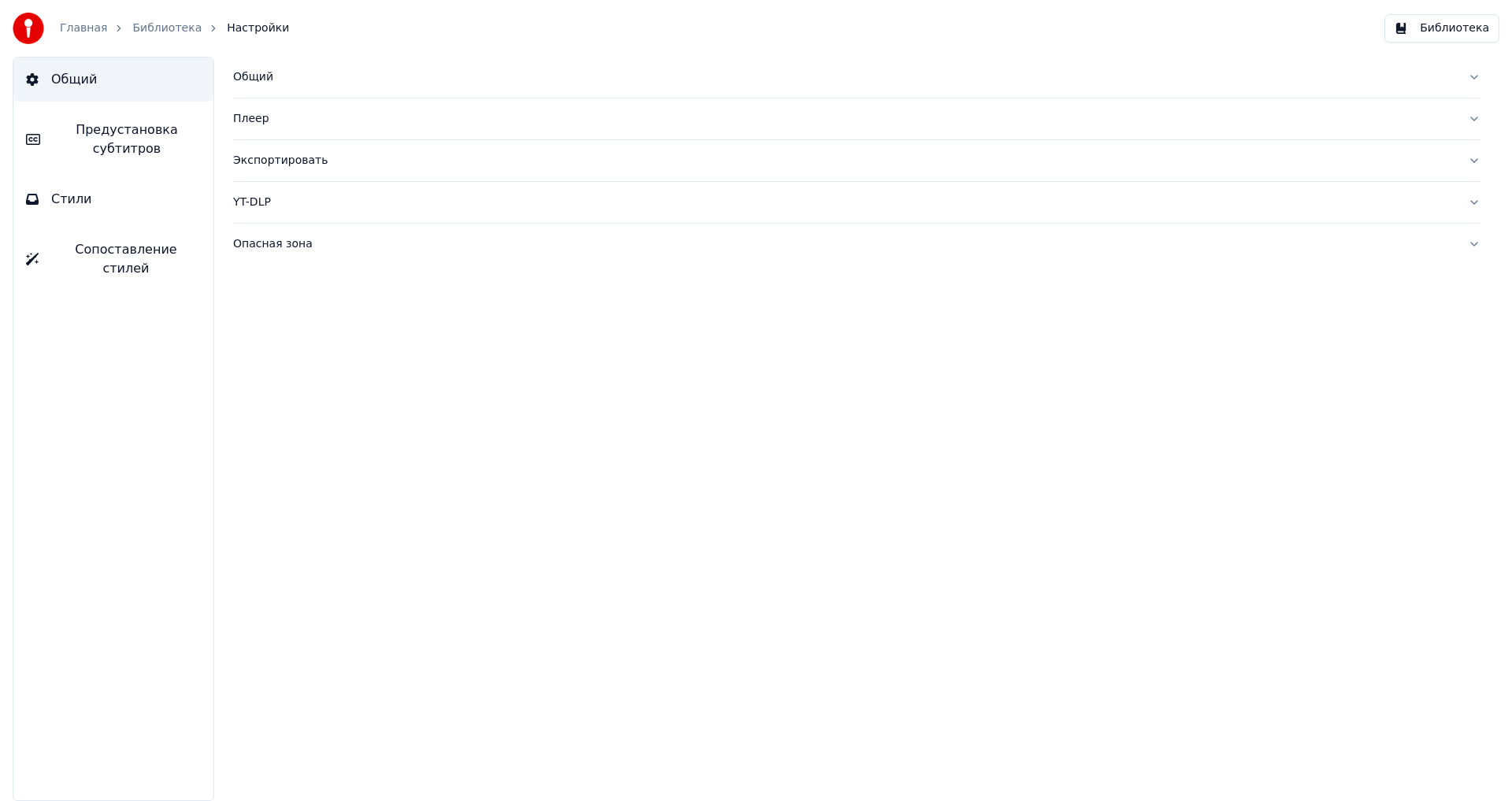
click at [73, 200] on span "Стили" at bounding box center [72, 199] width 41 height 19
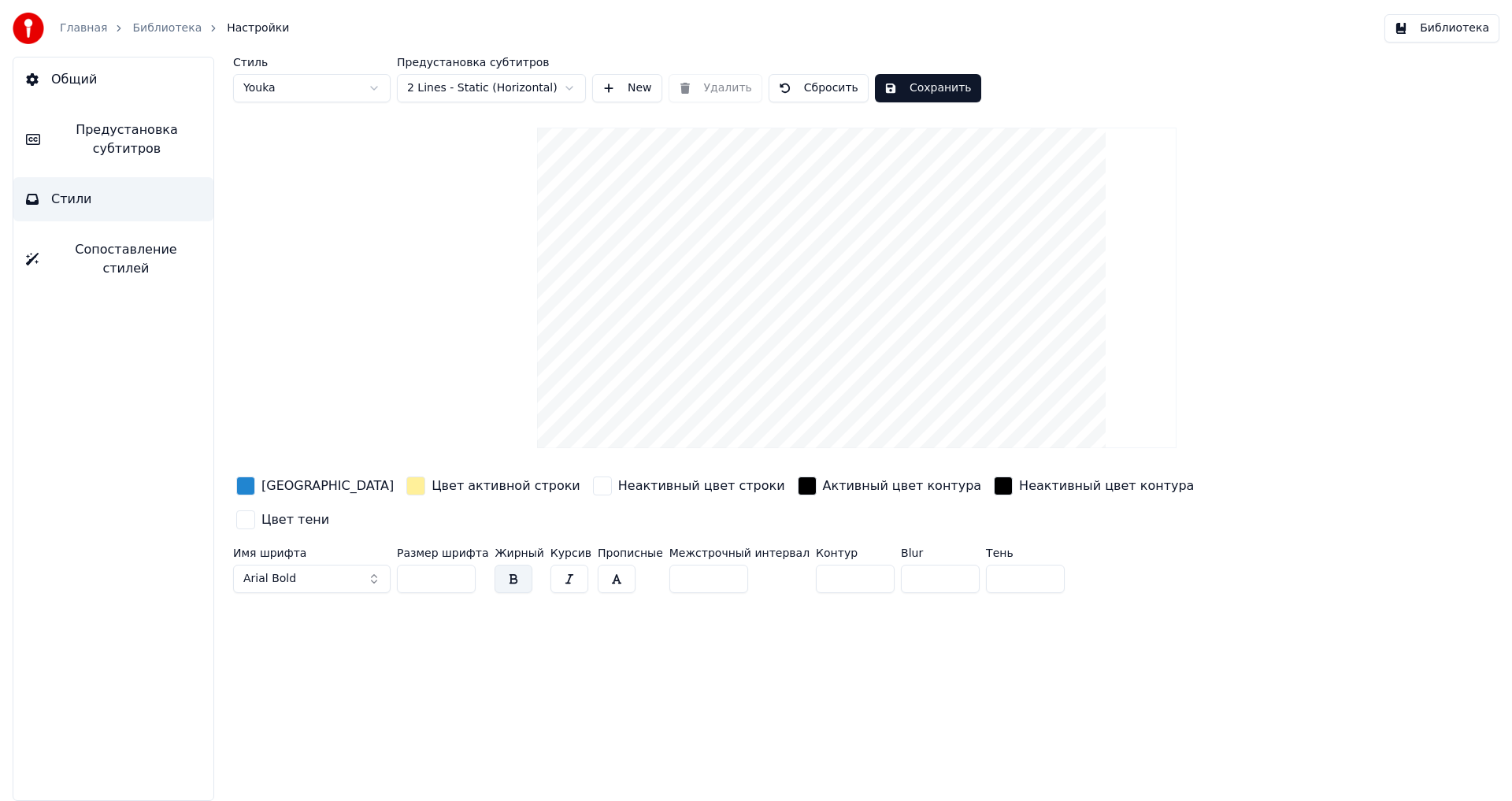
click at [76, 245] on span "Сопоставление стилей" at bounding box center [126, 259] width 150 height 38
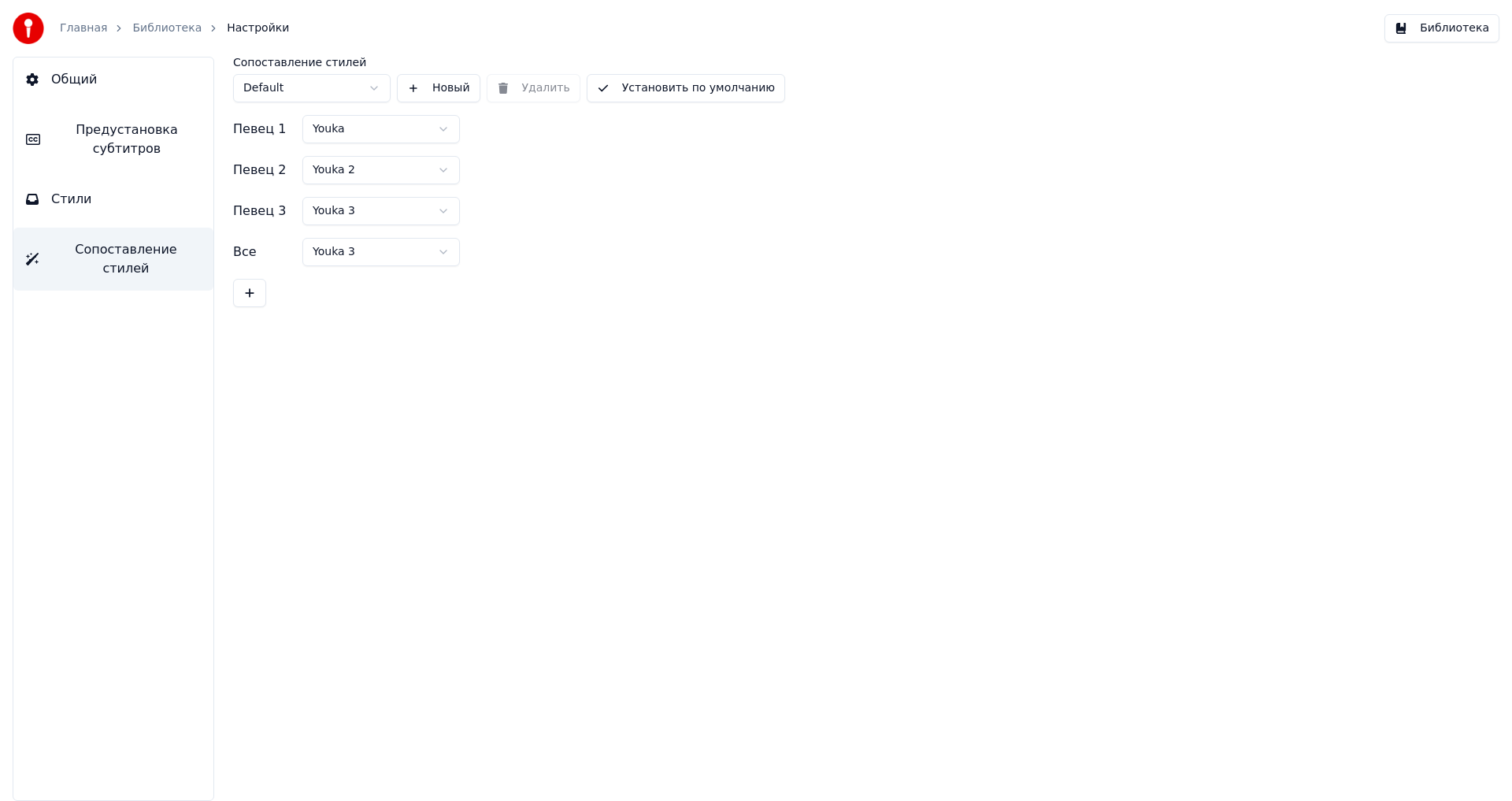
click at [129, 134] on span "Предустановка субтитров" at bounding box center [127, 139] width 148 height 38
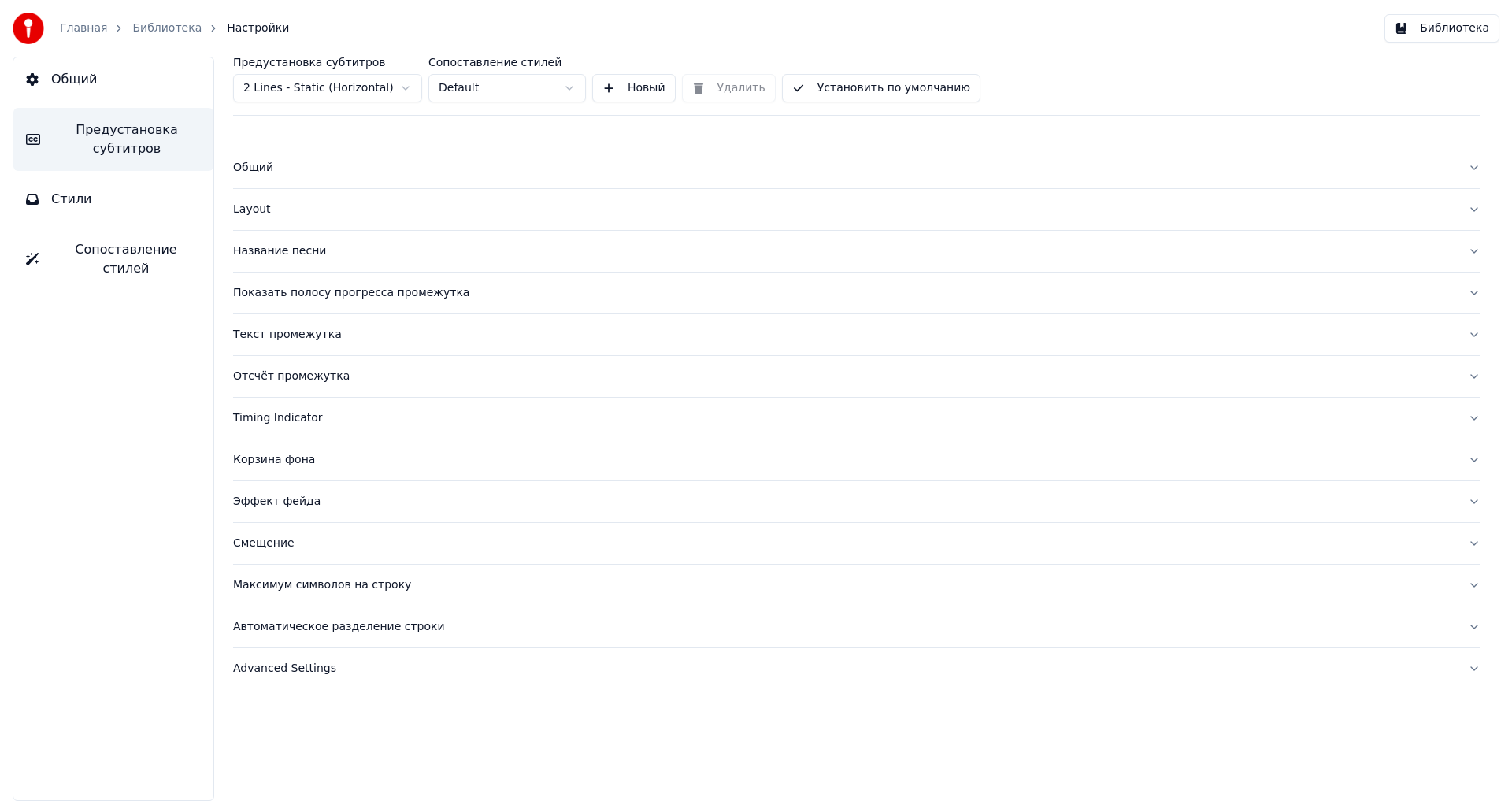
click at [93, 79] on span "Общий" at bounding box center [74, 79] width 46 height 19
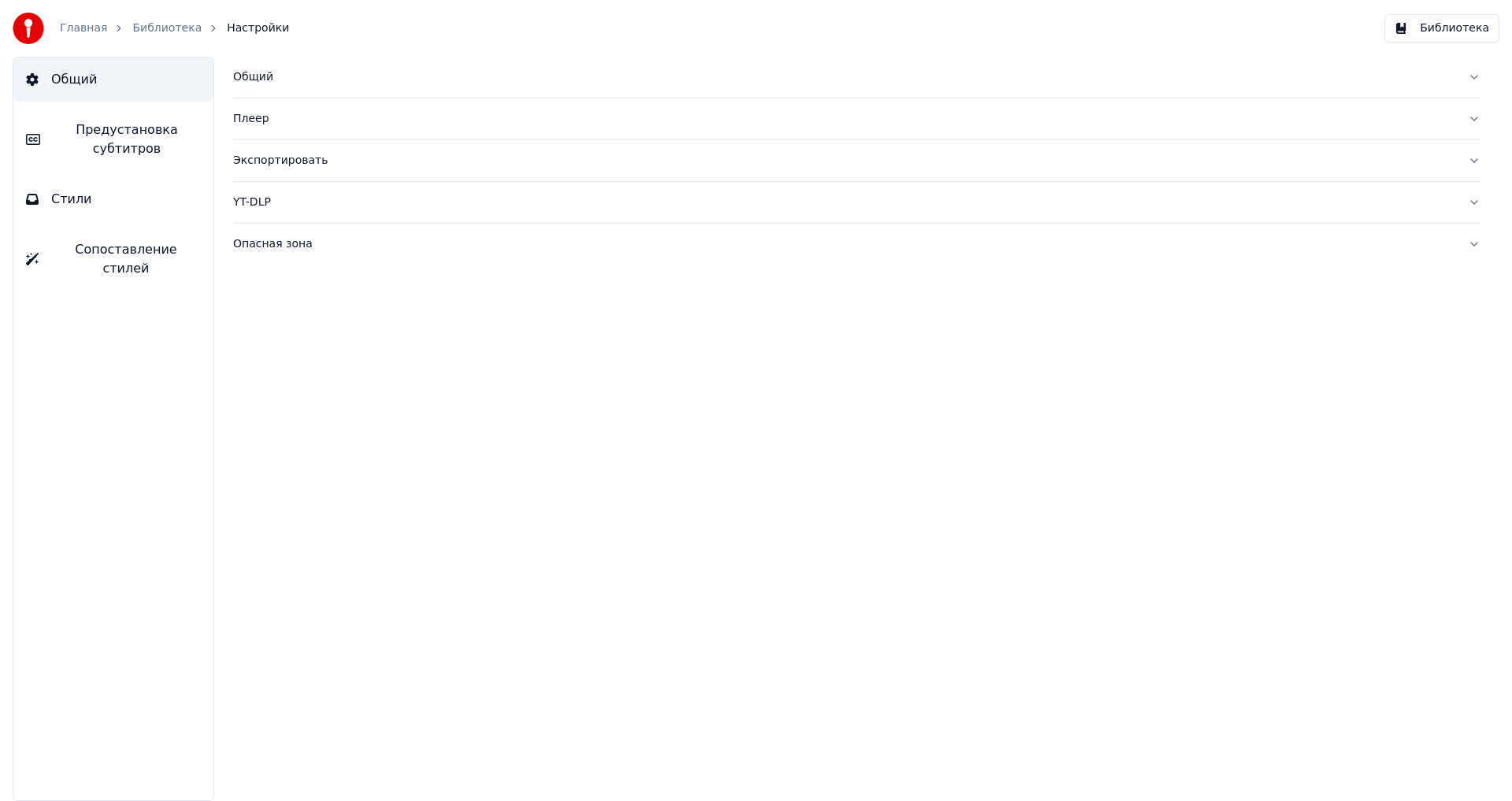
click at [246, 117] on div "Плеер" at bounding box center [844, 119] width 1223 height 16
click at [245, 158] on div "Экспортировать" at bounding box center [844, 160] width 1223 height 16
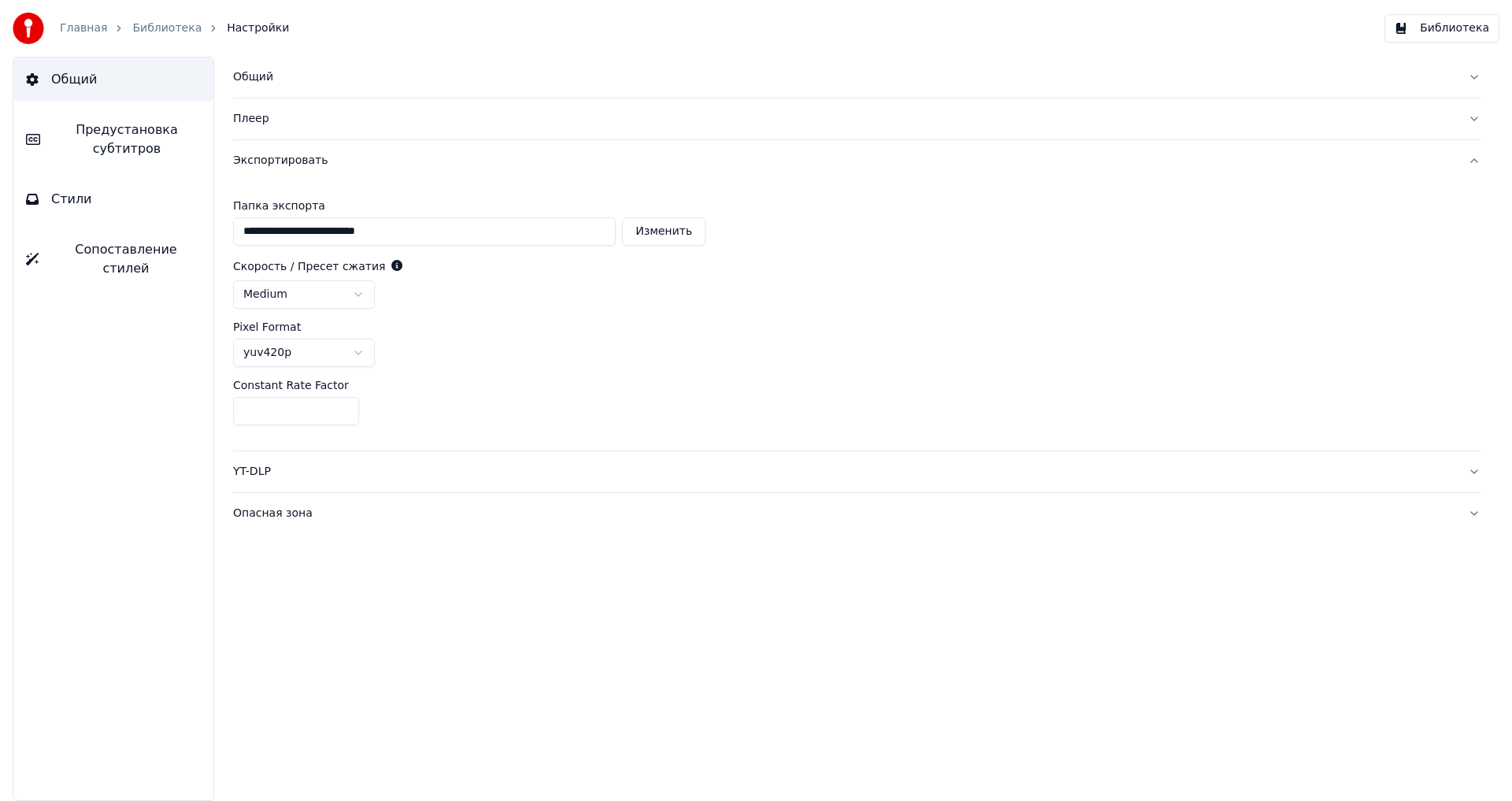
click at [245, 153] on div "Экспортировать" at bounding box center [844, 160] width 1223 height 16
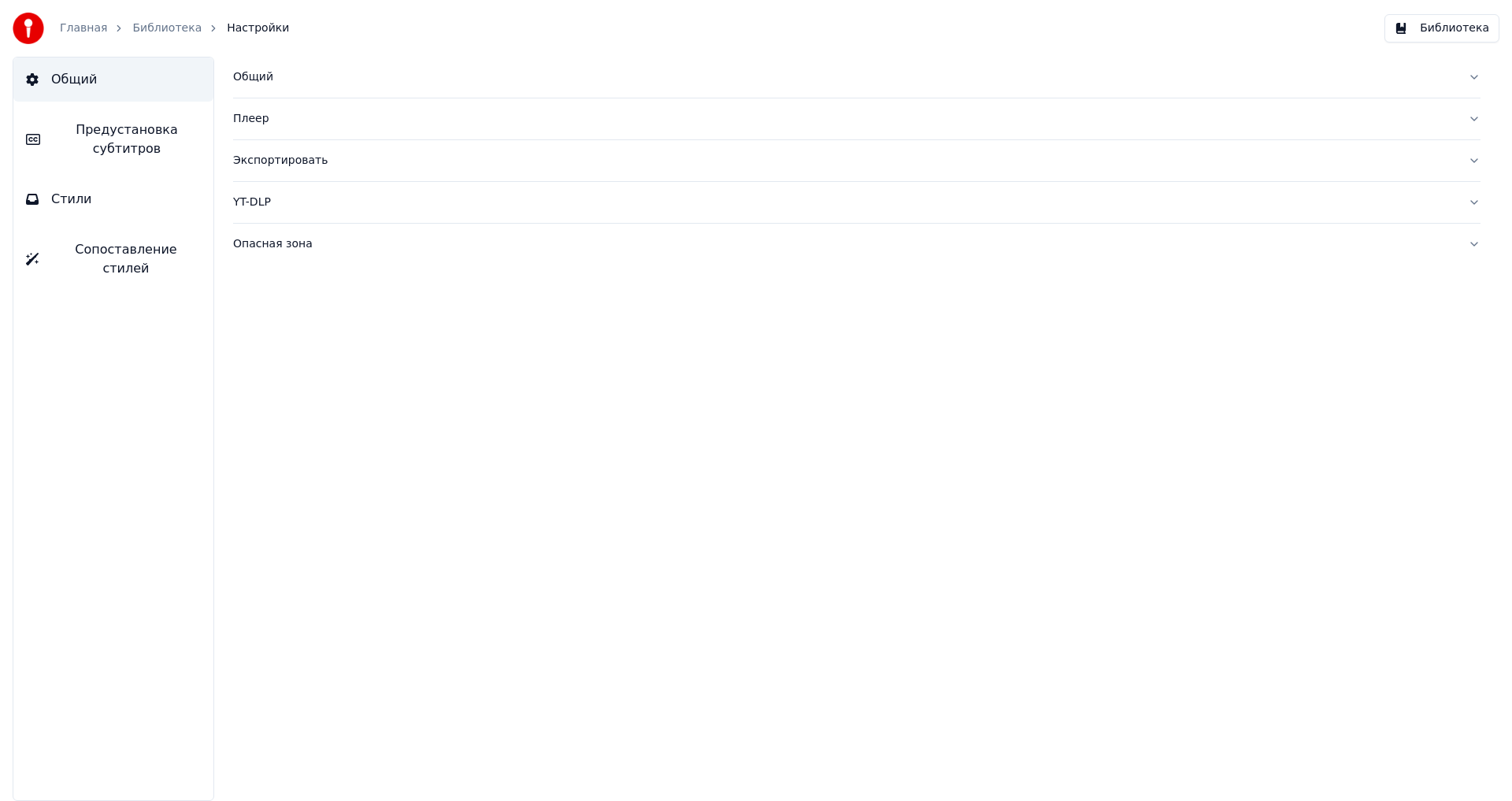
click at [254, 199] on div "YT-DLP" at bounding box center [844, 202] width 1223 height 16
click at [256, 264] on button "button" at bounding box center [245, 264] width 25 height 14
click at [271, 379] on div "Опасная зона" at bounding box center [844, 380] width 1223 height 16
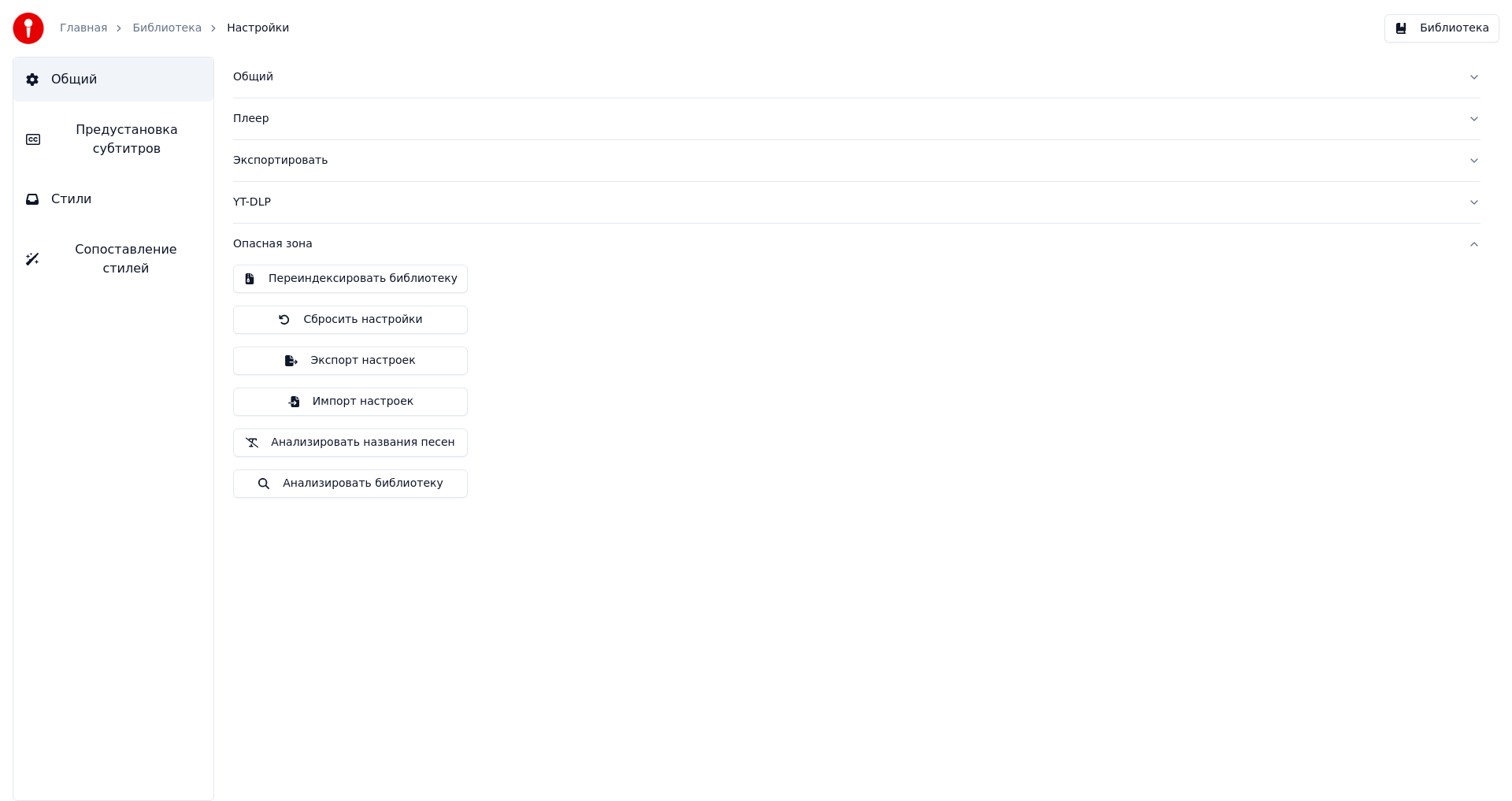
click at [82, 27] on link "Главная" at bounding box center [83, 28] width 47 height 16
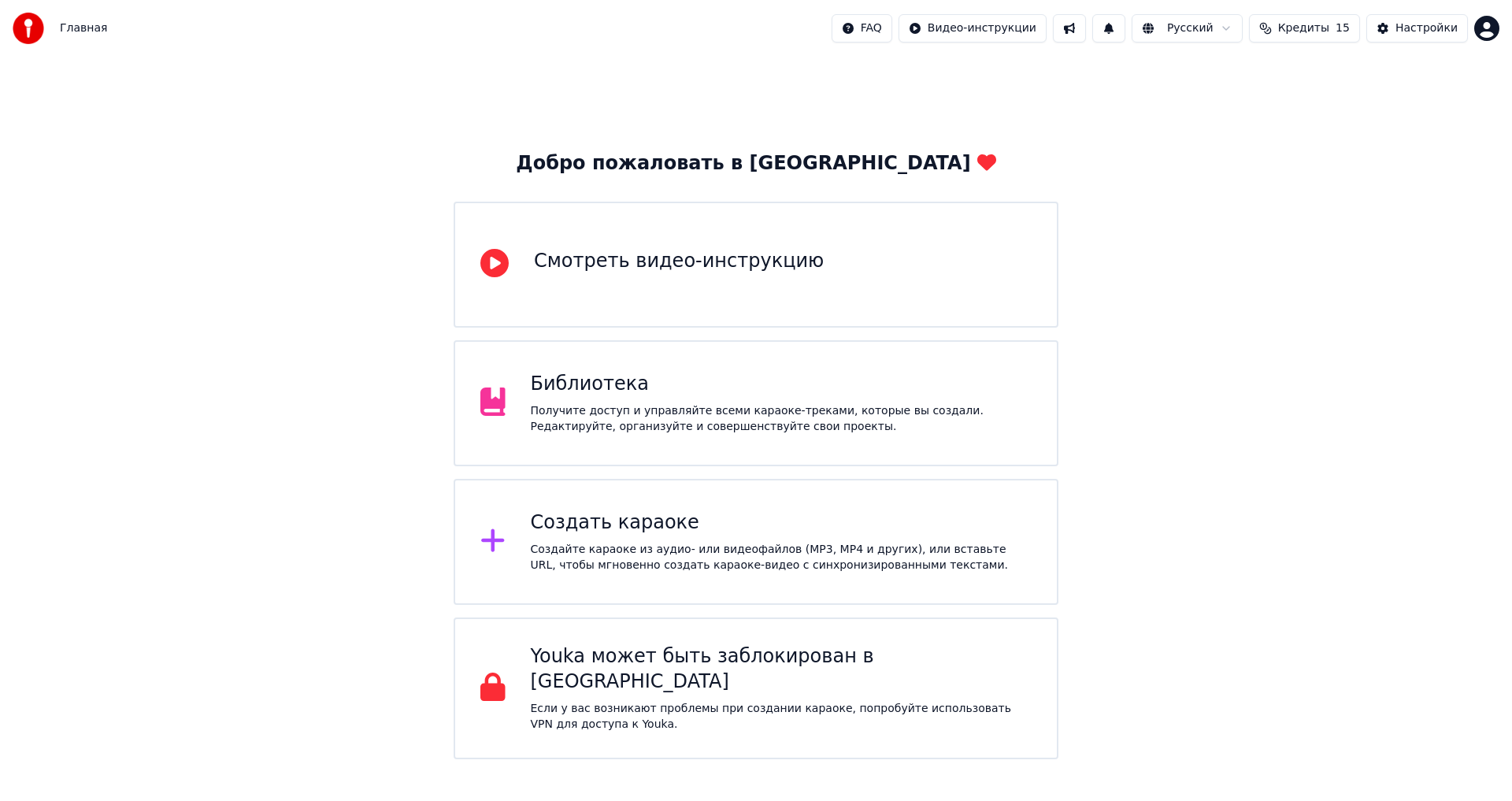
click at [583, 521] on div "Создать караоке" at bounding box center [781, 523] width 501 height 25
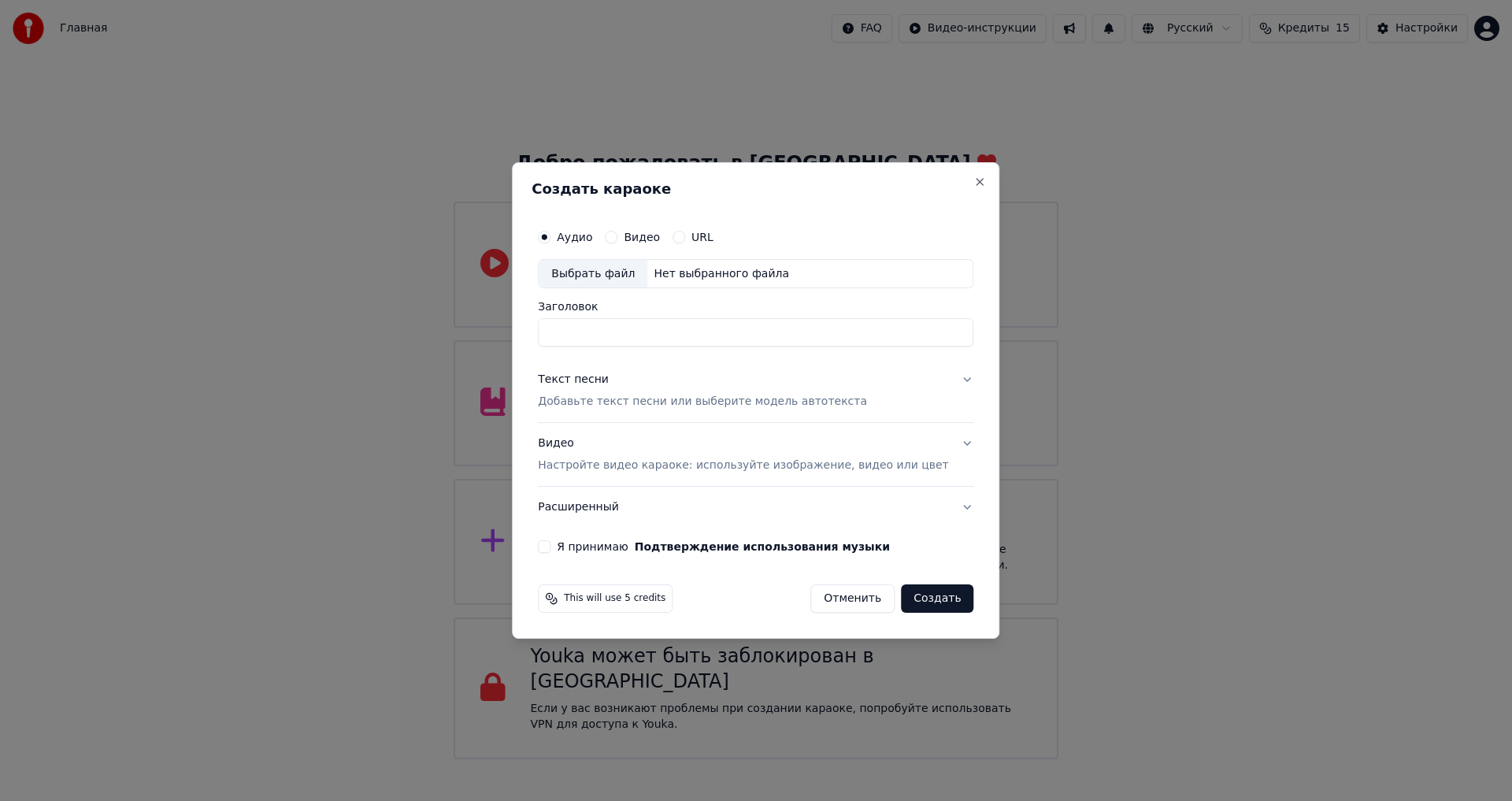
click at [592, 268] on div "Выбрать файл" at bounding box center [593, 274] width 109 height 29
type input "**********"
click at [944, 379] on button "Текст песни Добавьте текст песни или выберите модель автотекста" at bounding box center [756, 391] width 436 height 63
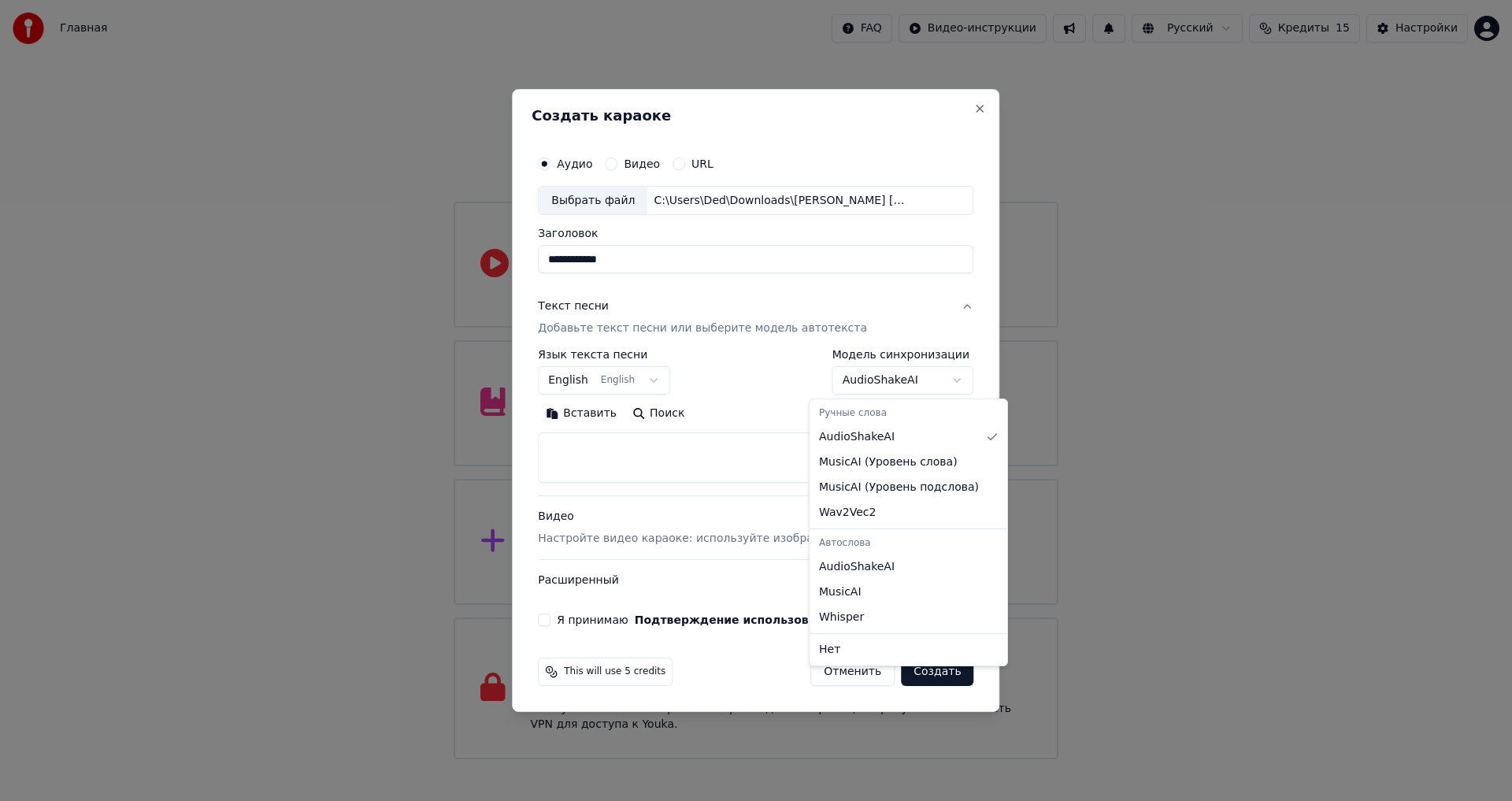
click at [931, 380] on body "Главная FAQ Видео-инструкции Русский Кредиты 15 Настройки Добро пожаловать в Yo…" at bounding box center [756, 380] width 1512 height 759
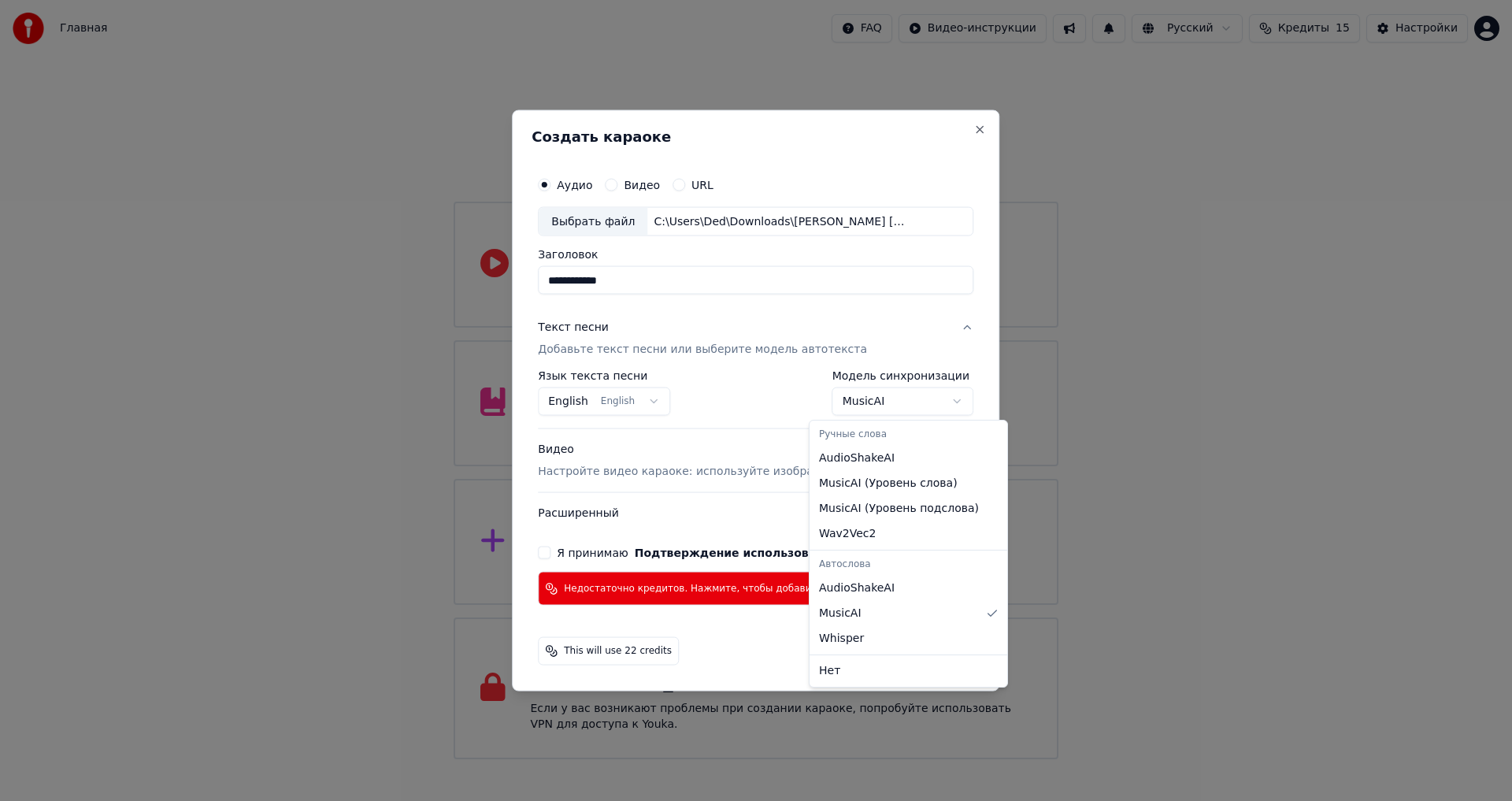
click at [933, 400] on body "Главная FAQ Видео-инструкции Русский Кредиты 15 Настройки Добро пожаловать в Yo…" at bounding box center [756, 380] width 1512 height 759
select select "**********"
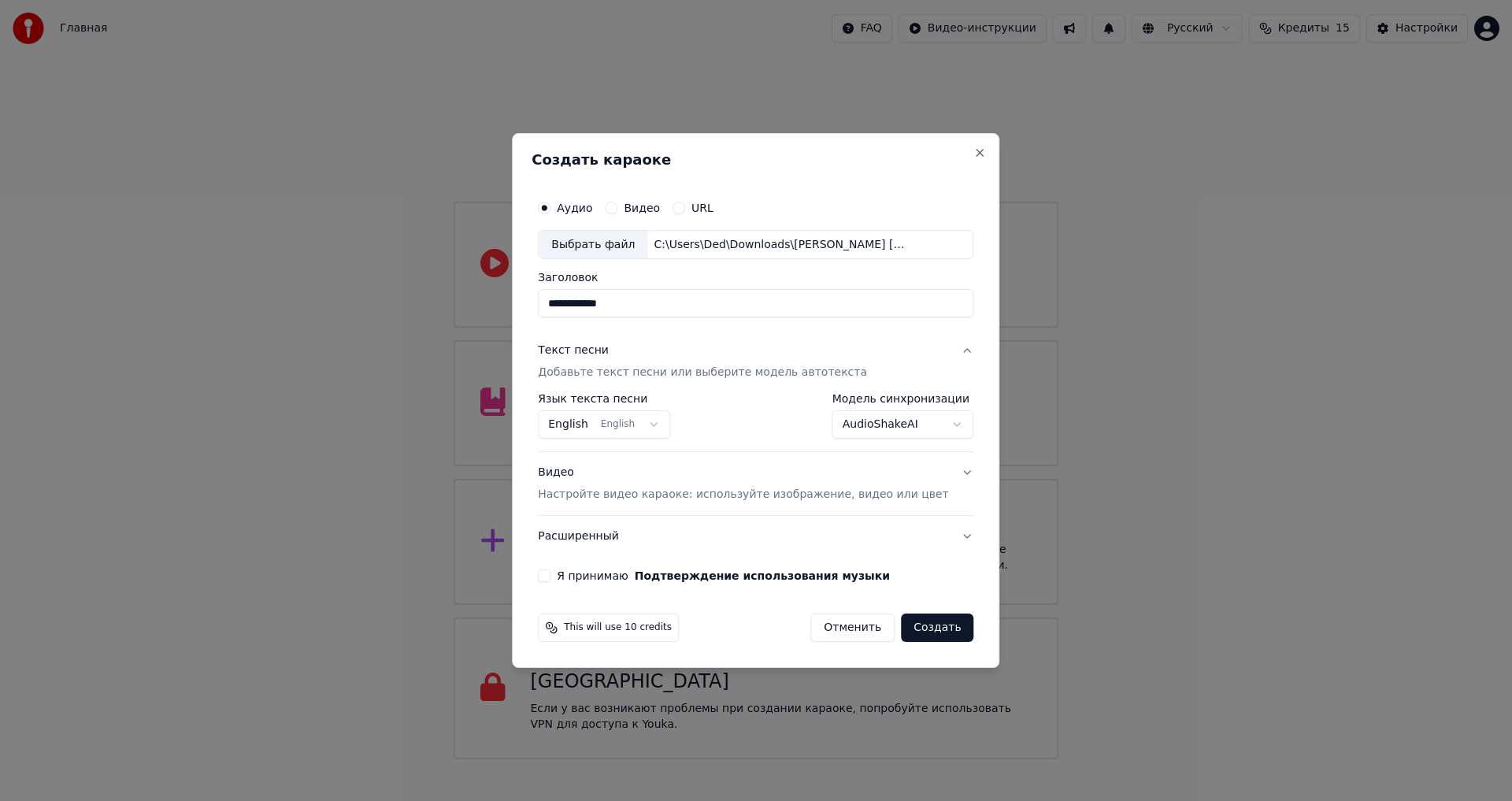
click at [942, 474] on button "Видео Настройте видео караоке: используйте изображение, видео или цвет" at bounding box center [756, 484] width 436 height 63
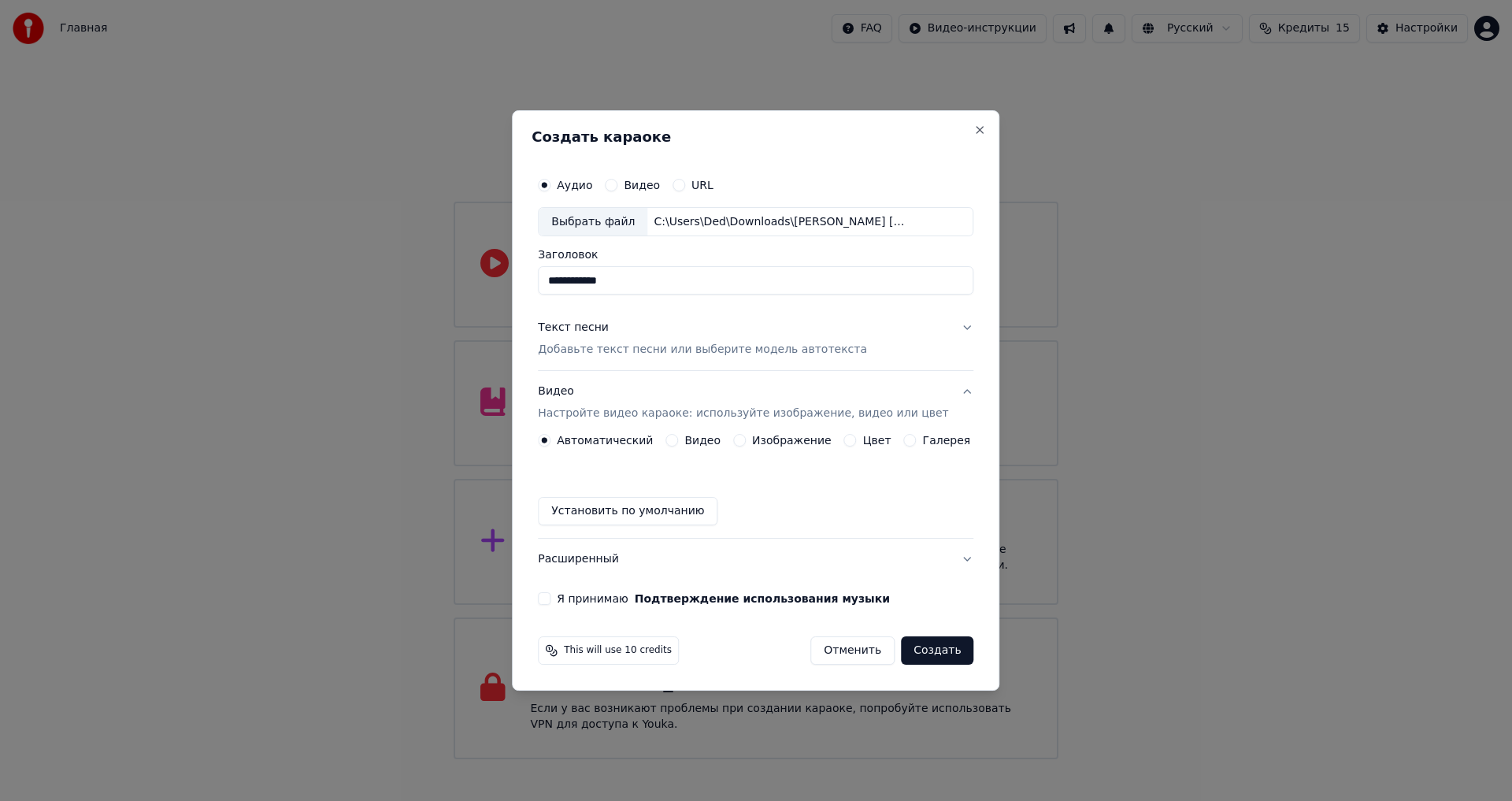
click at [550, 600] on button "Я принимаю Подтверждение использования музыки" at bounding box center [544, 598] width 12 height 12
click at [926, 650] on button "Создать" at bounding box center [937, 650] width 73 height 29
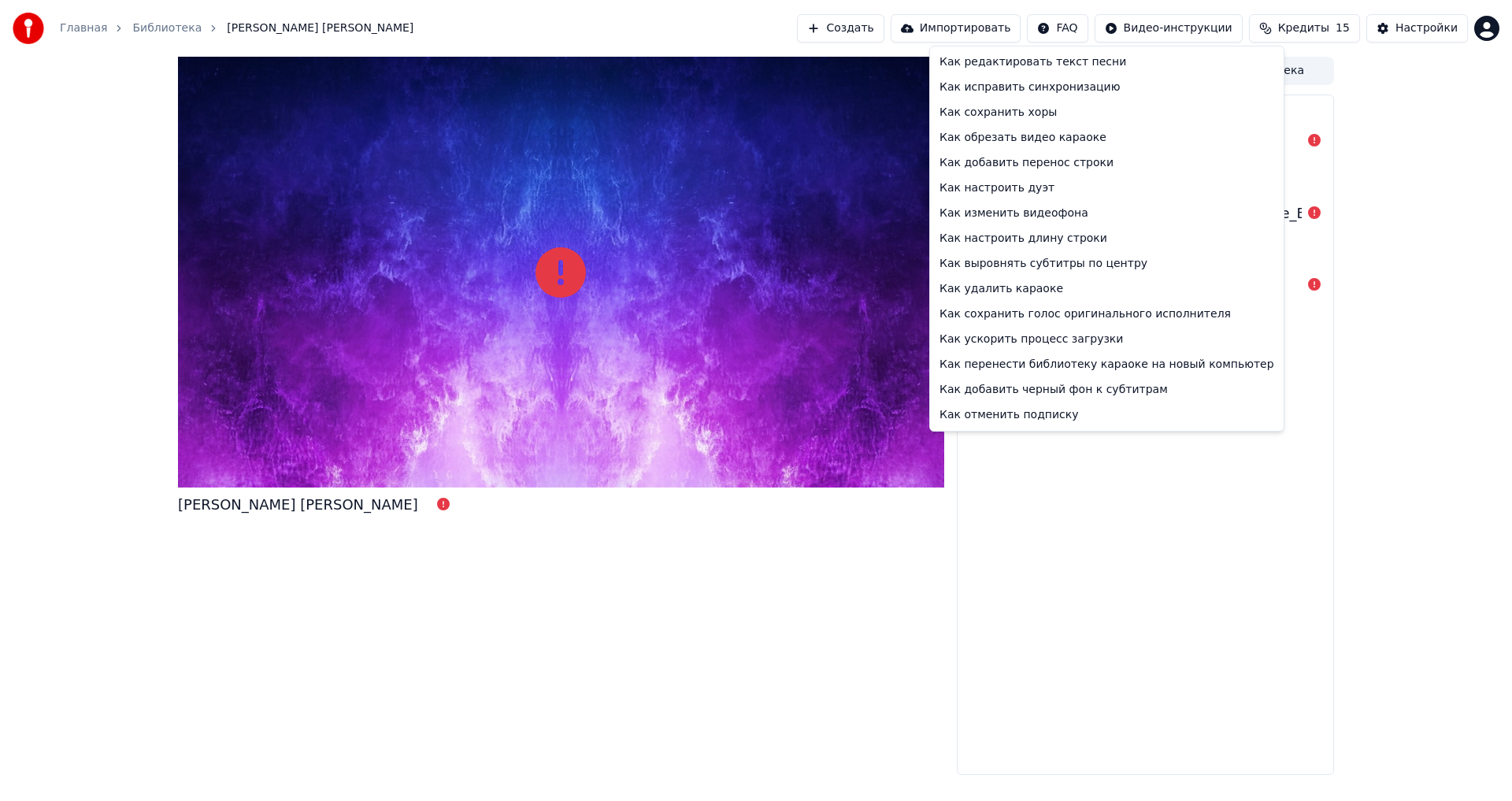
click at [1095, 29] on html "Главная Библиотека Леди [PERSON_NAME] Импортировать FAQ Видео-инструкции Кредит…" at bounding box center [756, 400] width 1512 height 801
click at [1007, 317] on div "Как сохранить голос оригинального исполнителя" at bounding box center [1106, 314] width 348 height 25
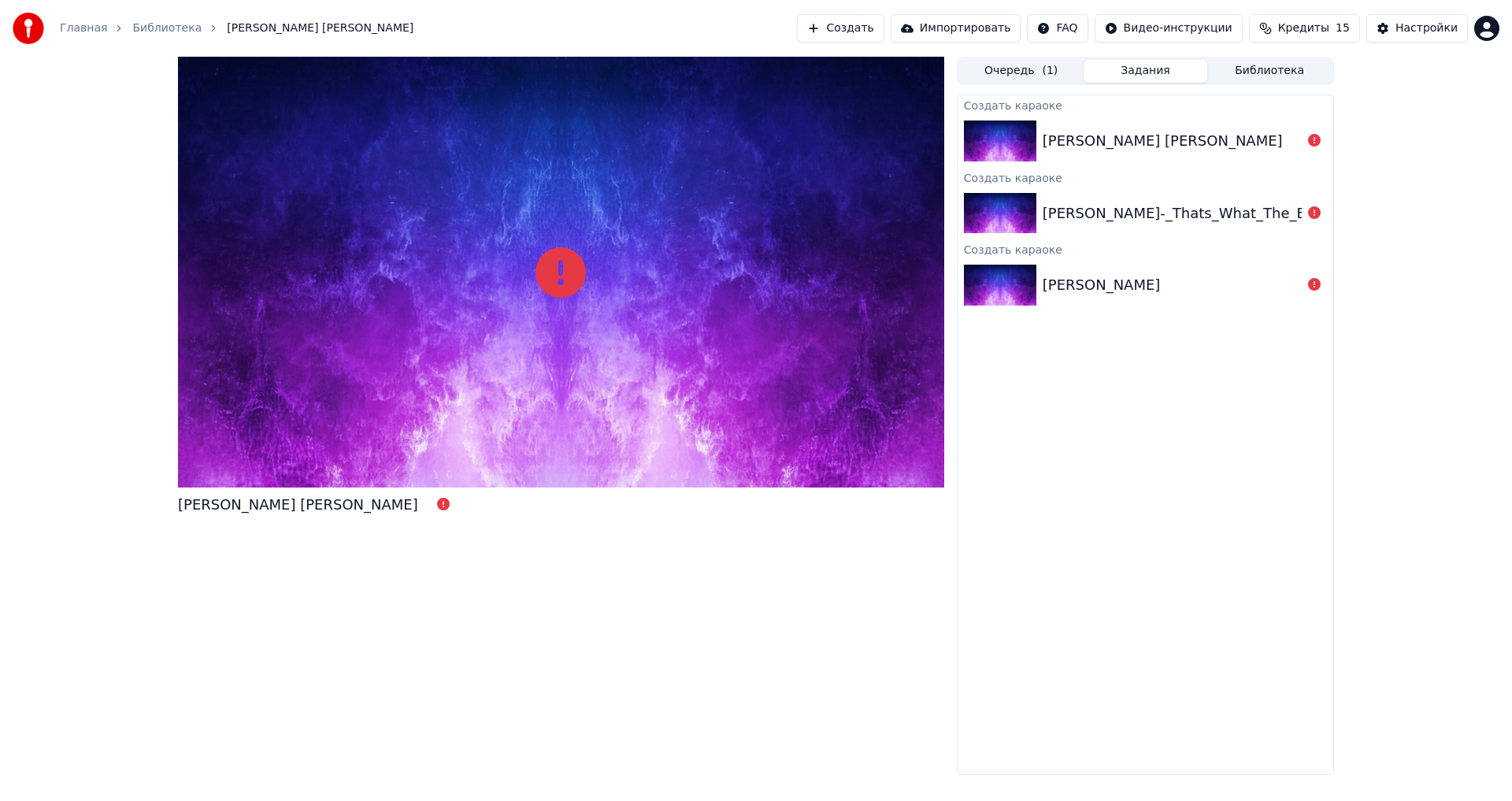
click at [148, 25] on link "Библиотека" at bounding box center [167, 28] width 70 height 16
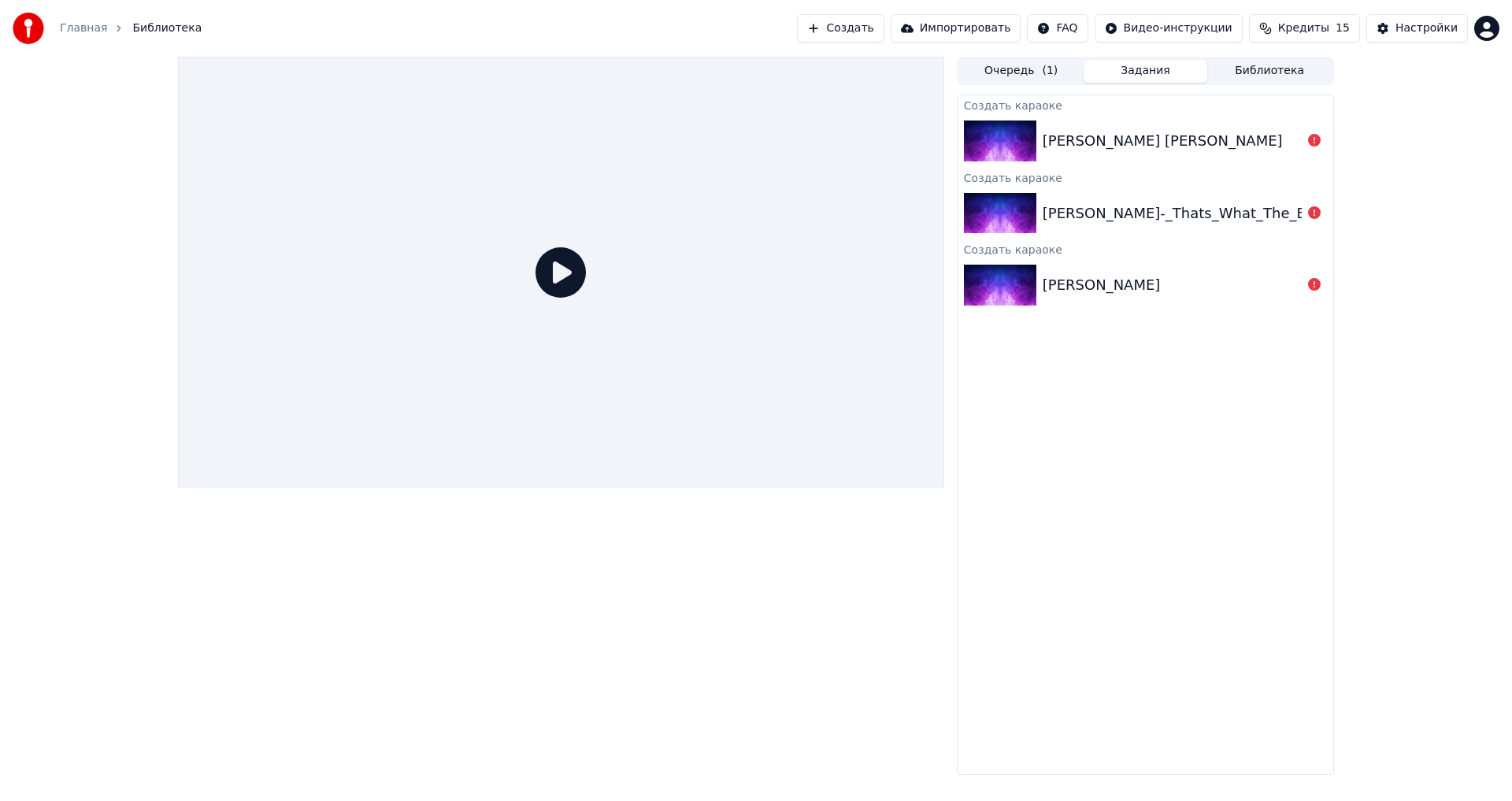
click at [559, 268] on icon at bounding box center [561, 272] width 51 height 51
click at [1162, 64] on button "Задания" at bounding box center [1146, 71] width 124 height 23
click at [1148, 74] on button "Задания" at bounding box center [1146, 71] width 124 height 23
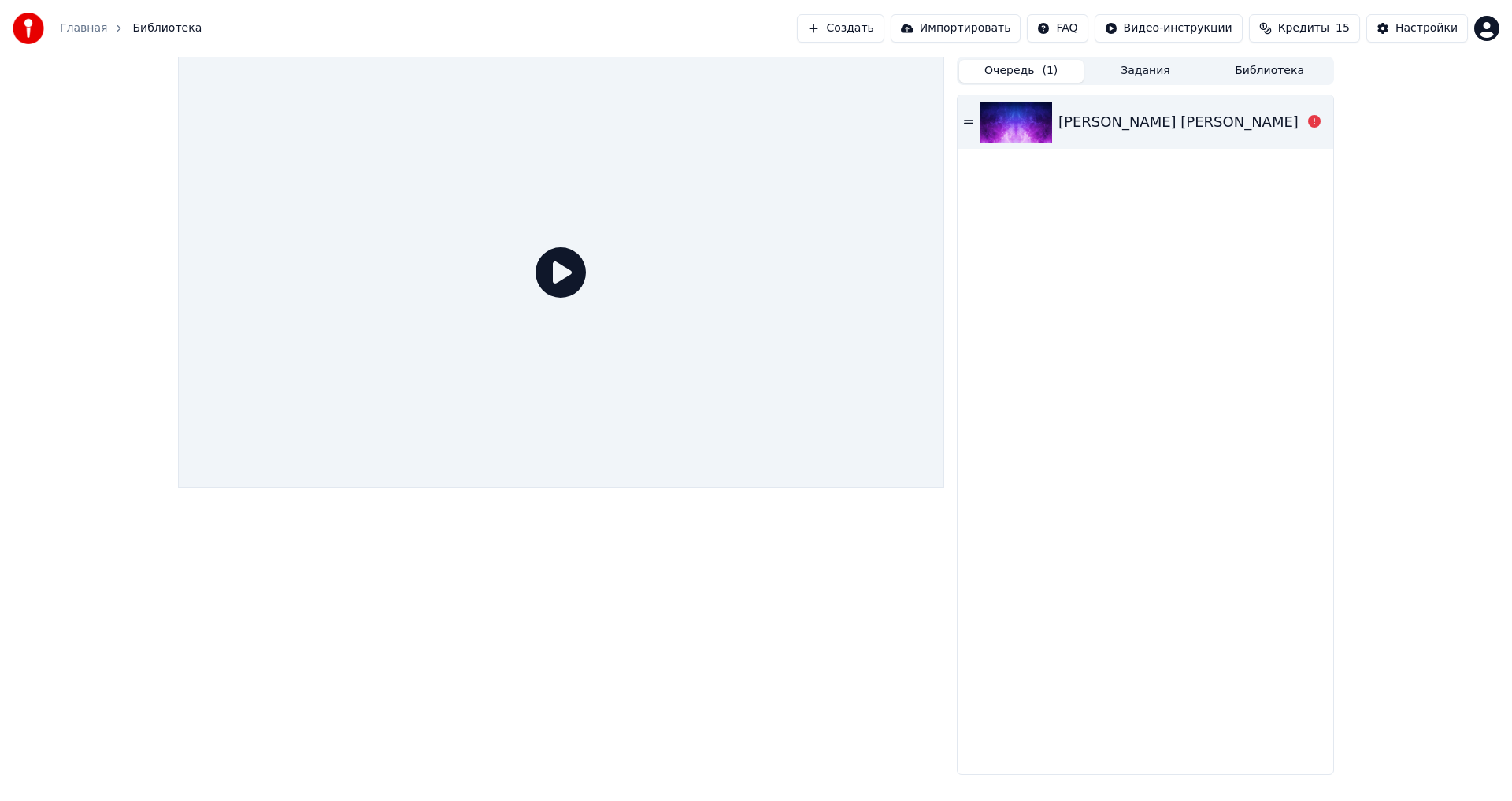
click at [1034, 70] on button "Очередь ( 1 )" at bounding box center [1021, 71] width 124 height 23
click at [973, 122] on icon at bounding box center [969, 122] width 10 height 11
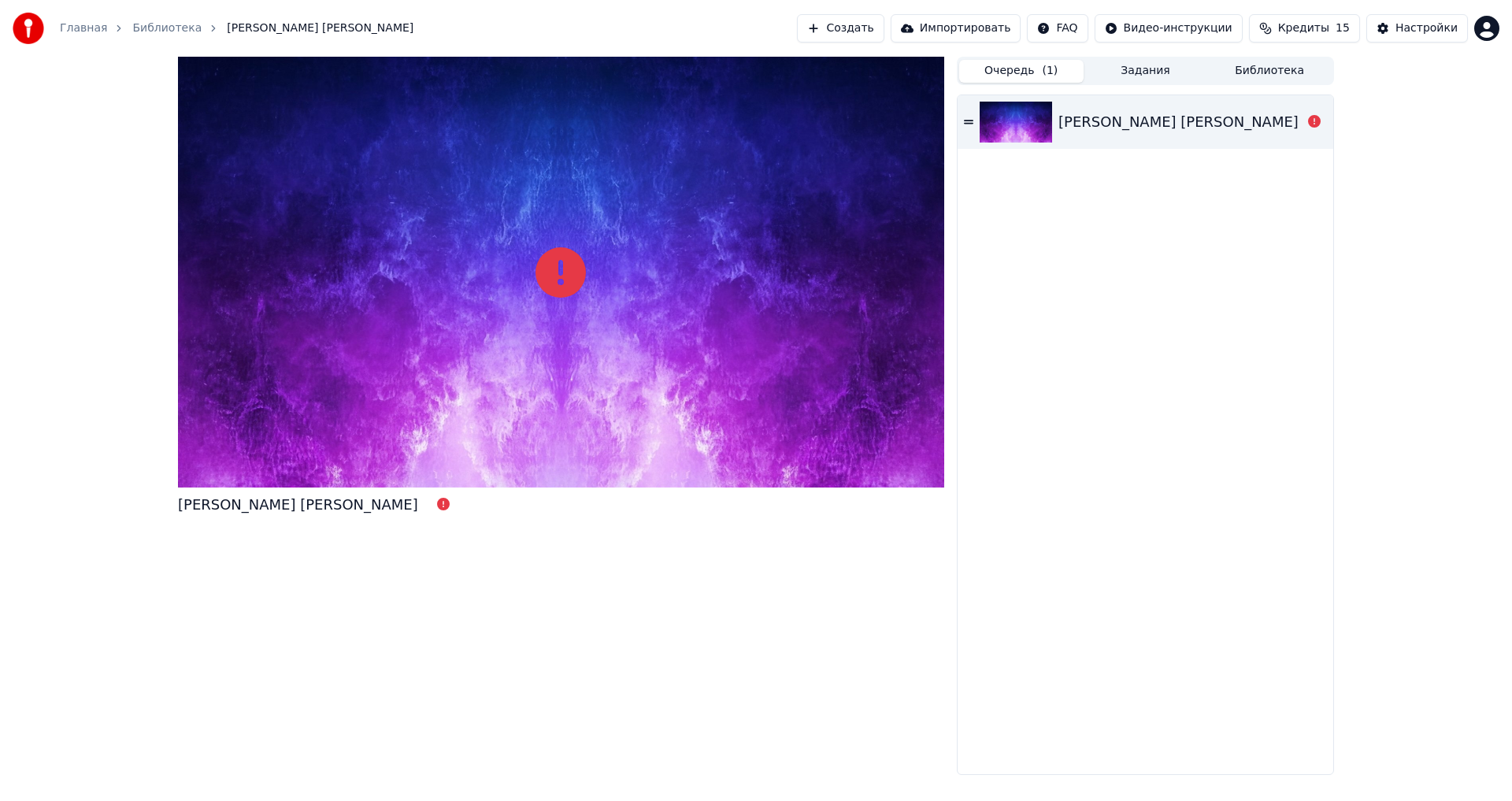
click at [973, 122] on icon at bounding box center [969, 122] width 10 height 11
click at [1098, 120] on div "[PERSON_NAME] [PERSON_NAME]" at bounding box center [1178, 122] width 240 height 22
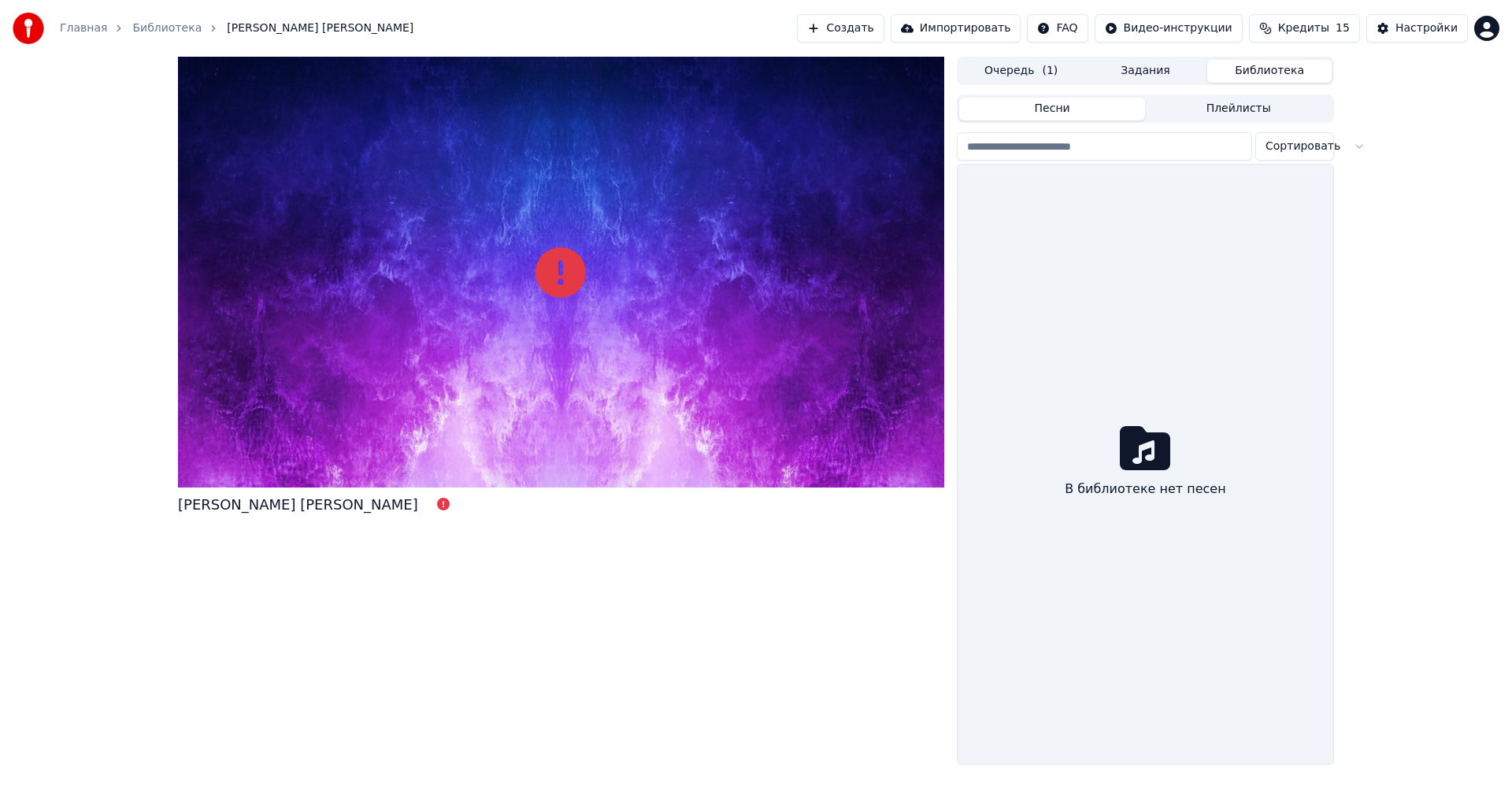
click at [1268, 67] on button "Библиотека" at bounding box center [1269, 71] width 124 height 23
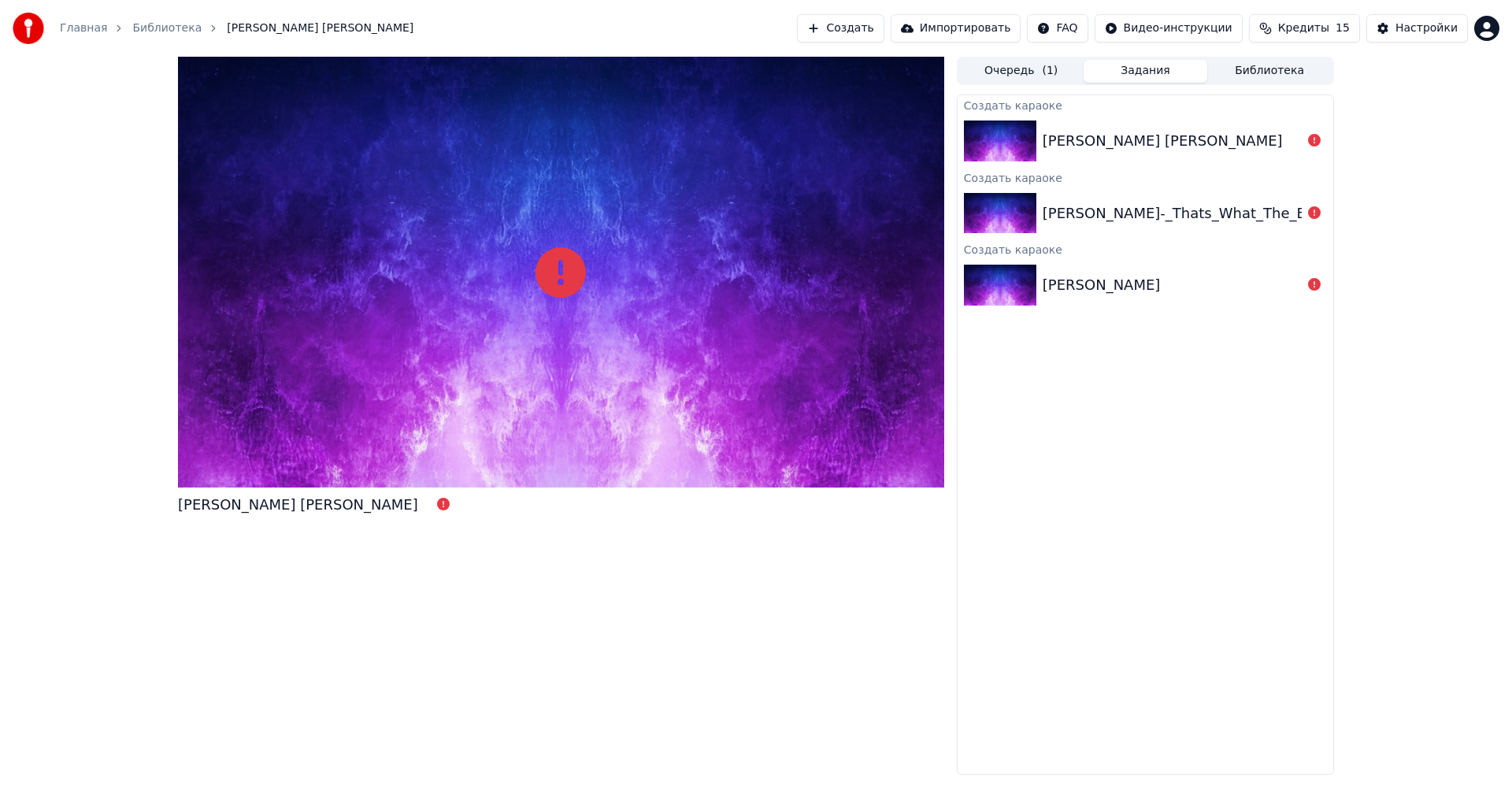
click at [1162, 69] on button "Задания" at bounding box center [1146, 71] width 124 height 23
